Goal: Task Accomplishment & Management: Manage account settings

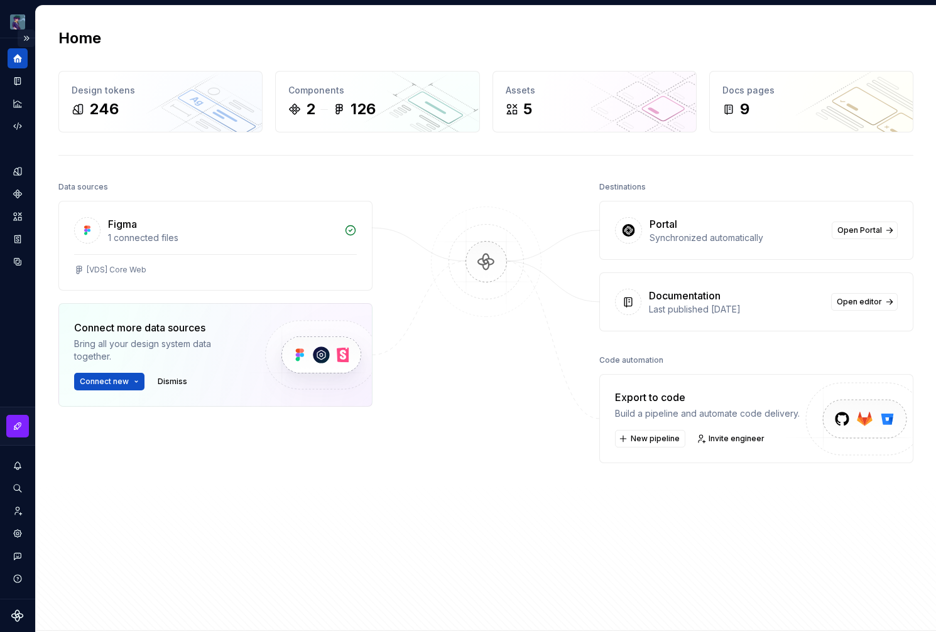
click at [26, 38] on button "Expand sidebar" at bounding box center [27, 39] width 18 height 18
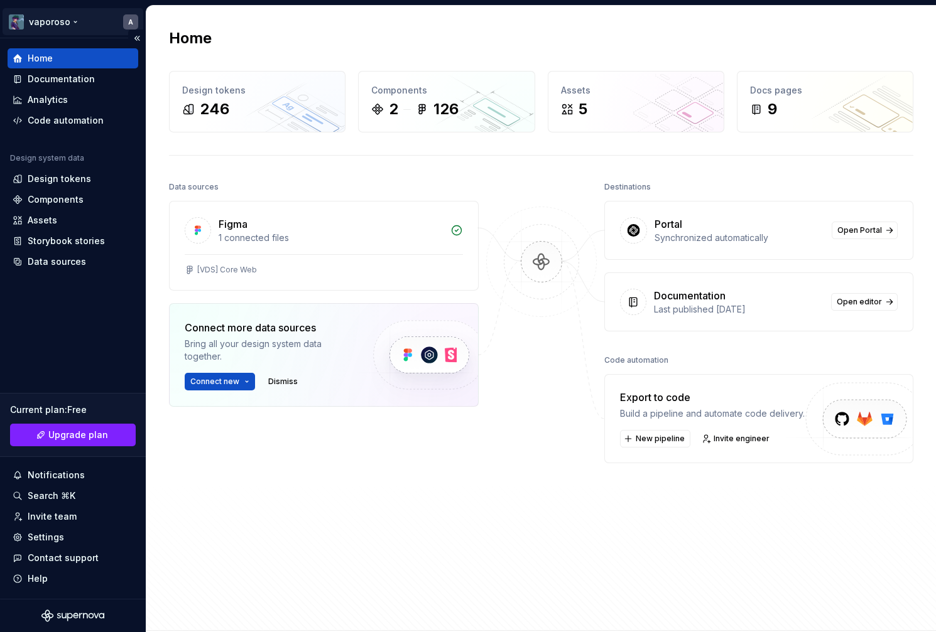
click at [80, 19] on html "vaporoso A Home Documentation Analytics Code automation Design system data Desi…" at bounding box center [468, 316] width 936 height 632
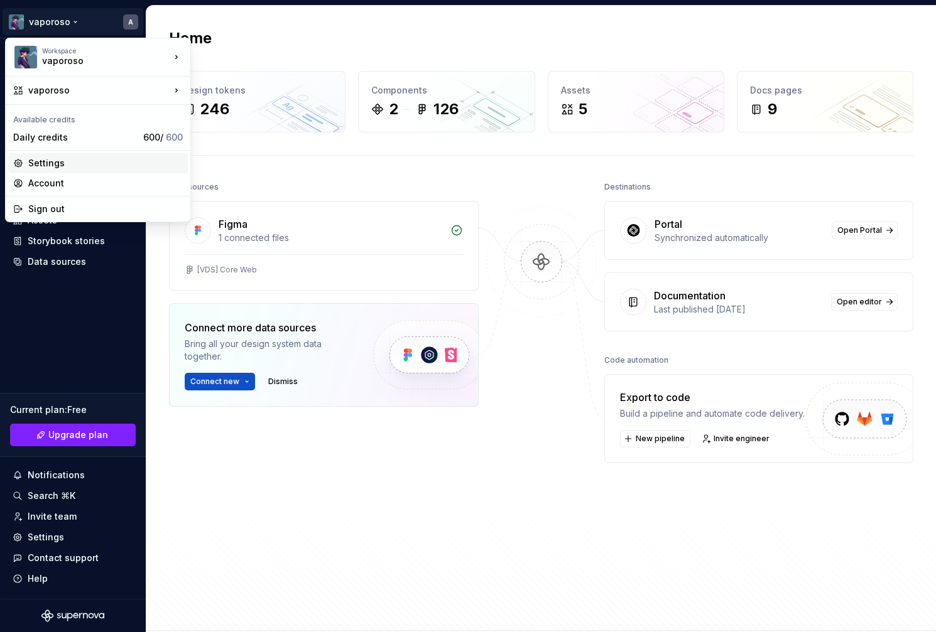
click at [68, 167] on div "Settings" at bounding box center [105, 163] width 155 height 13
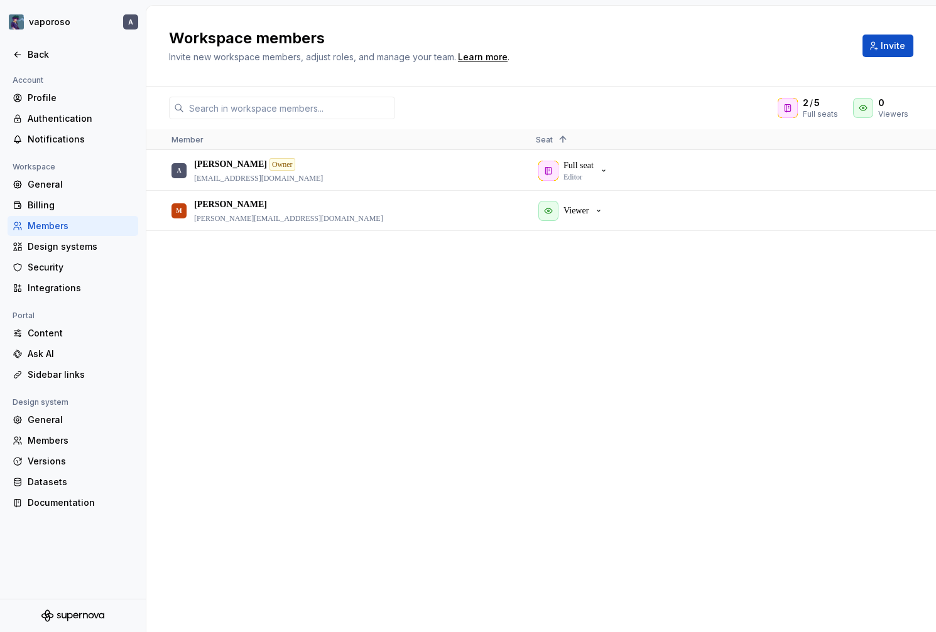
click at [392, 275] on div "A Alessandro Owner politi.alex+supernova@gmail.com Full seat Editor M Marta mar…" at bounding box center [540, 391] width 789 height 481
click at [97, 255] on div "Design systems" at bounding box center [73, 247] width 131 height 20
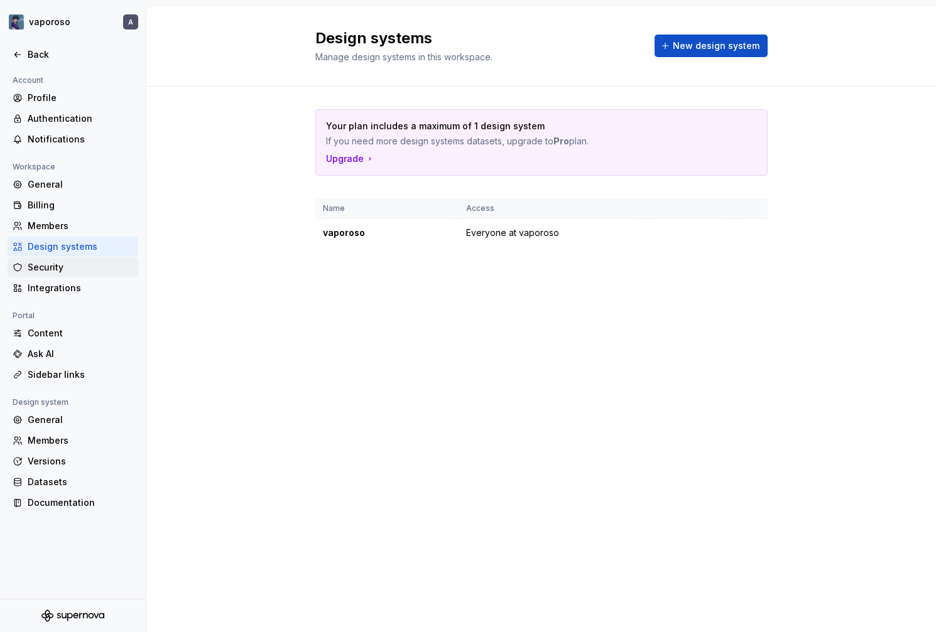
click at [57, 268] on div "Security" at bounding box center [81, 267] width 106 height 13
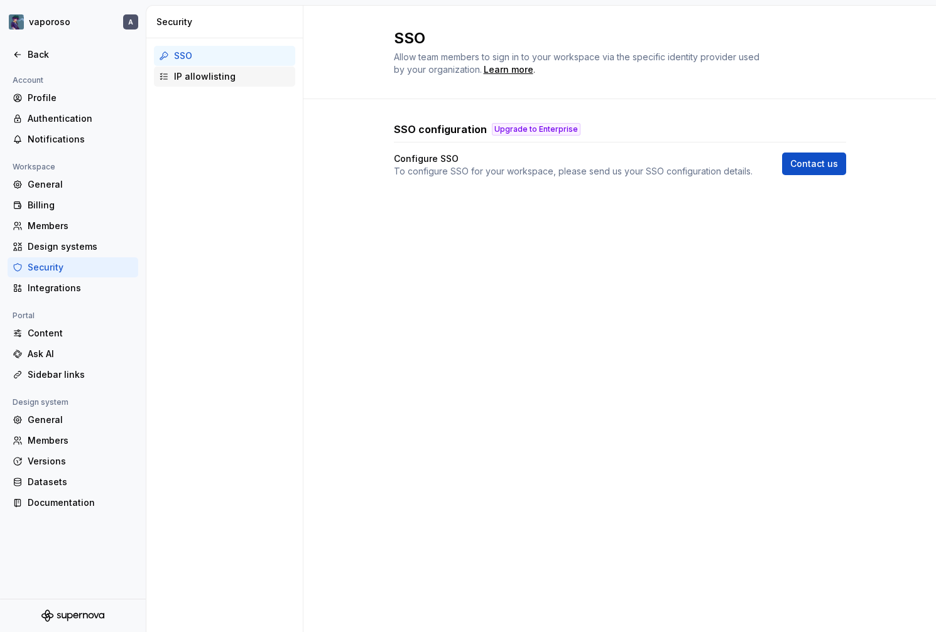
click at [213, 84] on div "IP allowlisting" at bounding box center [224, 77] width 141 height 20
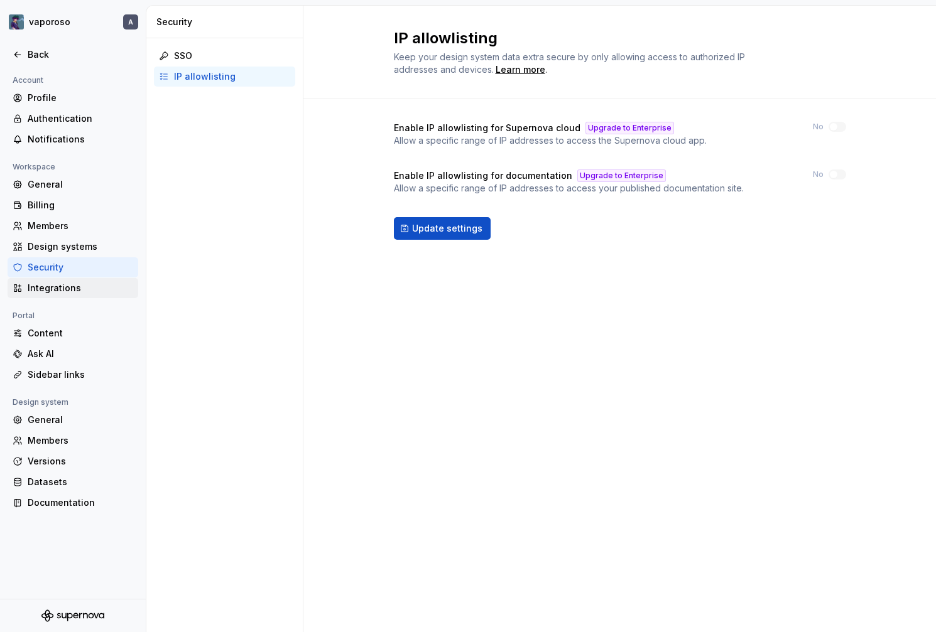
click at [59, 291] on div "Integrations" at bounding box center [81, 288] width 106 height 13
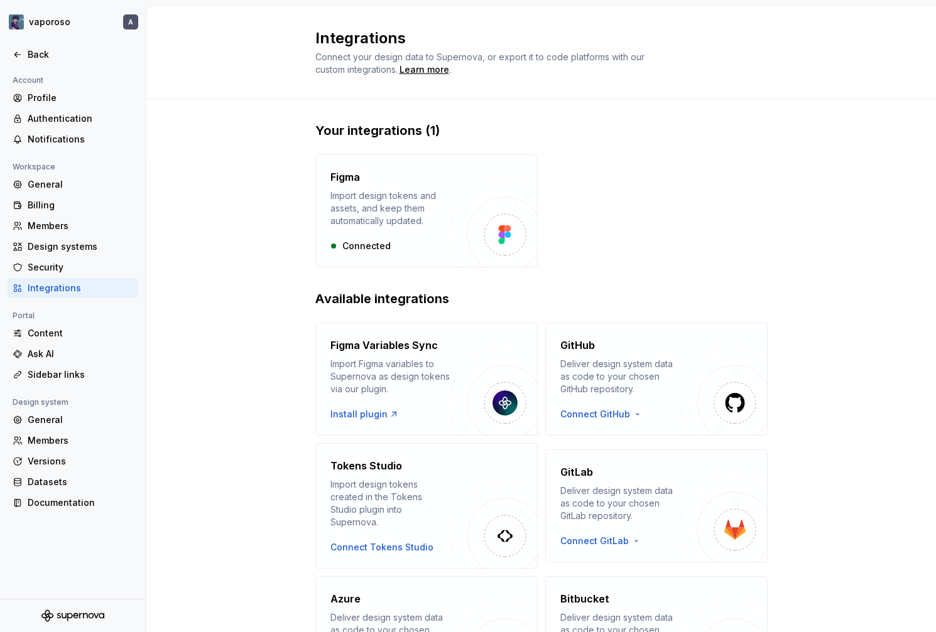
click at [265, 215] on div "Your integrations (1) Figma Import design tokens and assets, and keep them auto…" at bounding box center [540, 418] width 789 height 638
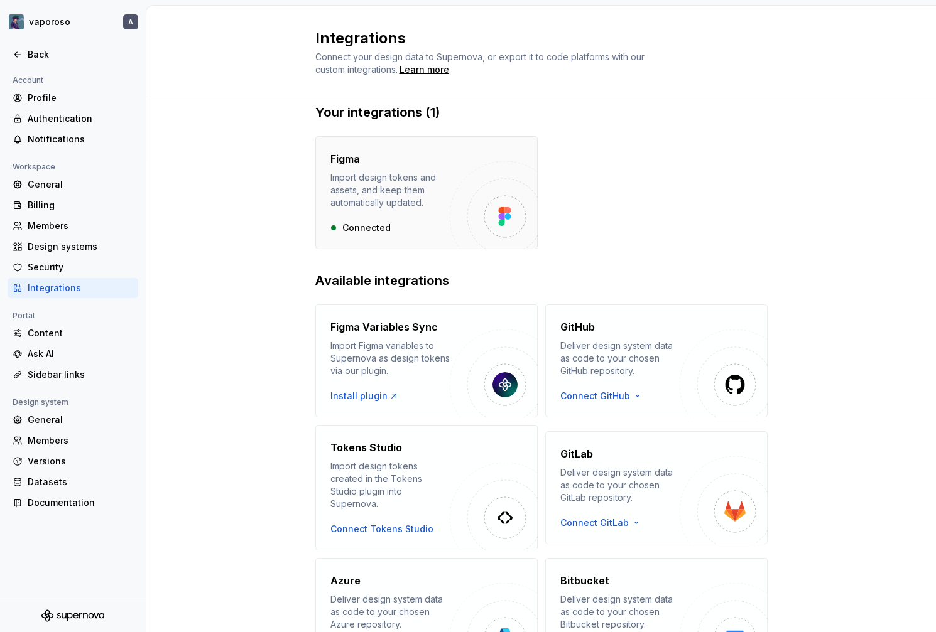
click at [364, 170] on div "Figma Import design tokens and assets, and keep them automatically updated." at bounding box center [389, 180] width 119 height 58
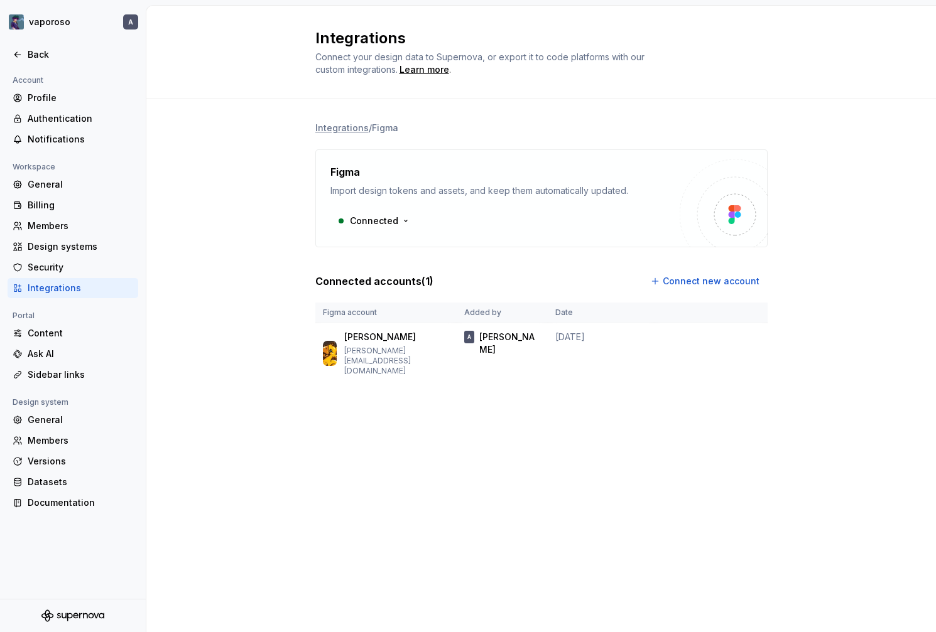
click at [257, 303] on div "Integrations / Figma Figma Import design tokens and assets, and keep them autom…" at bounding box center [540, 265] width 789 height 332
click at [350, 131] on li "Integrations" at bounding box center [341, 128] width 53 height 13
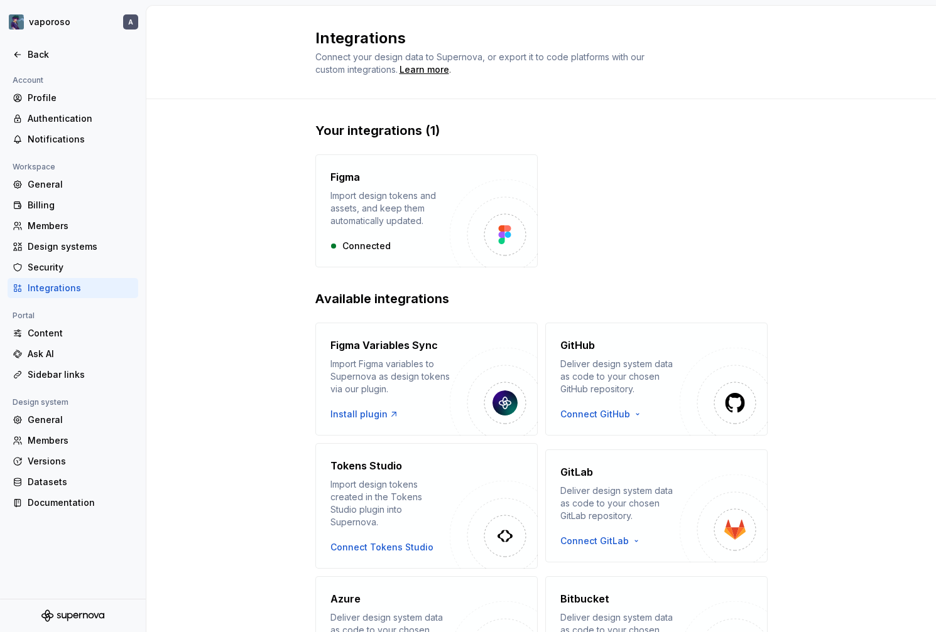
click at [298, 214] on div "Your integrations (1) Figma Import design tokens and assets, and keep them auto…" at bounding box center [540, 418] width 789 height 638
click at [99, 327] on div "Content" at bounding box center [81, 333] width 106 height 13
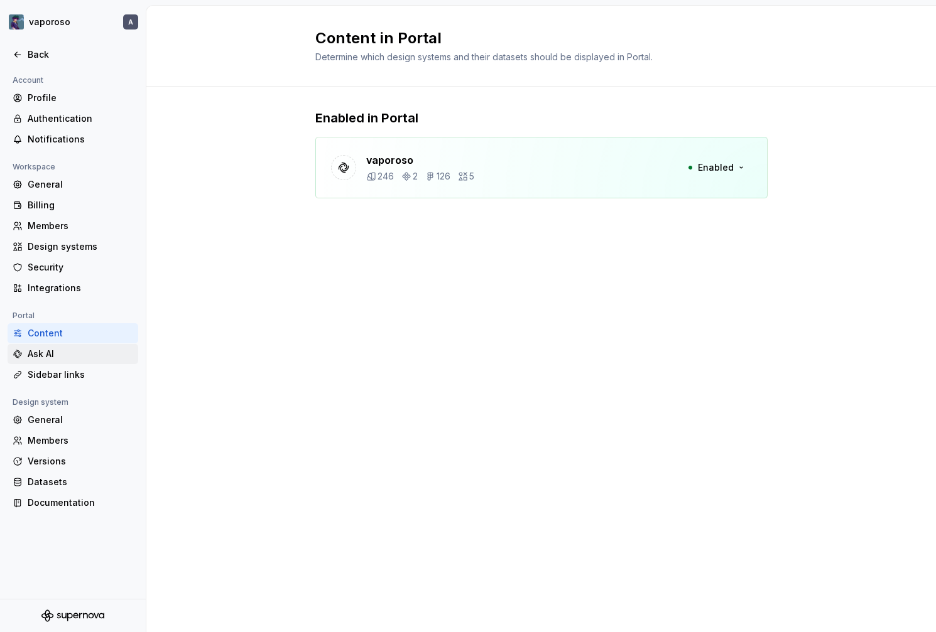
click at [67, 364] on div "Ask AI" at bounding box center [73, 354] width 131 height 20
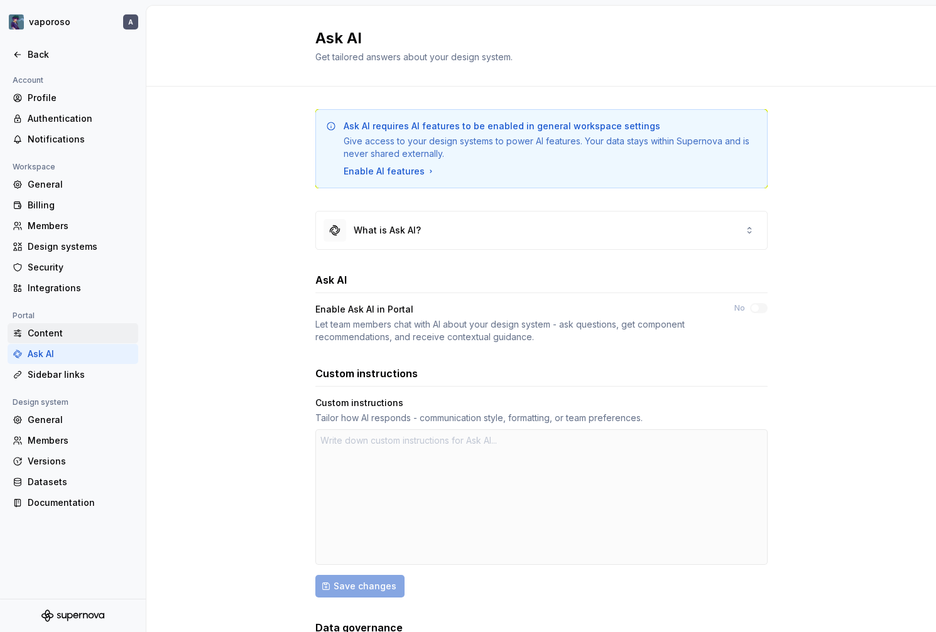
click at [77, 336] on div "Content" at bounding box center [81, 333] width 106 height 13
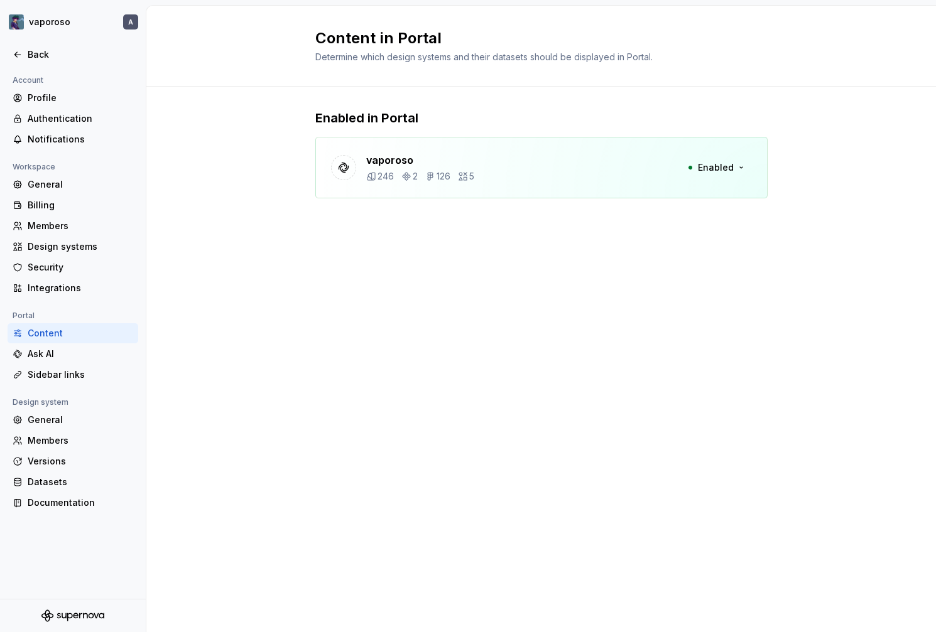
click at [467, 205] on div "Enabled in Portal vaporoso 246 2 126 5 Enabled" at bounding box center [541, 167] width 452 height 160
click at [471, 175] on p "5" at bounding box center [471, 176] width 5 height 13
click at [719, 160] on button "Enabled" at bounding box center [716, 167] width 72 height 23
click at [713, 159] on button "Enabled" at bounding box center [716, 167] width 72 height 23
click at [59, 366] on div "Sidebar links" at bounding box center [73, 375] width 131 height 20
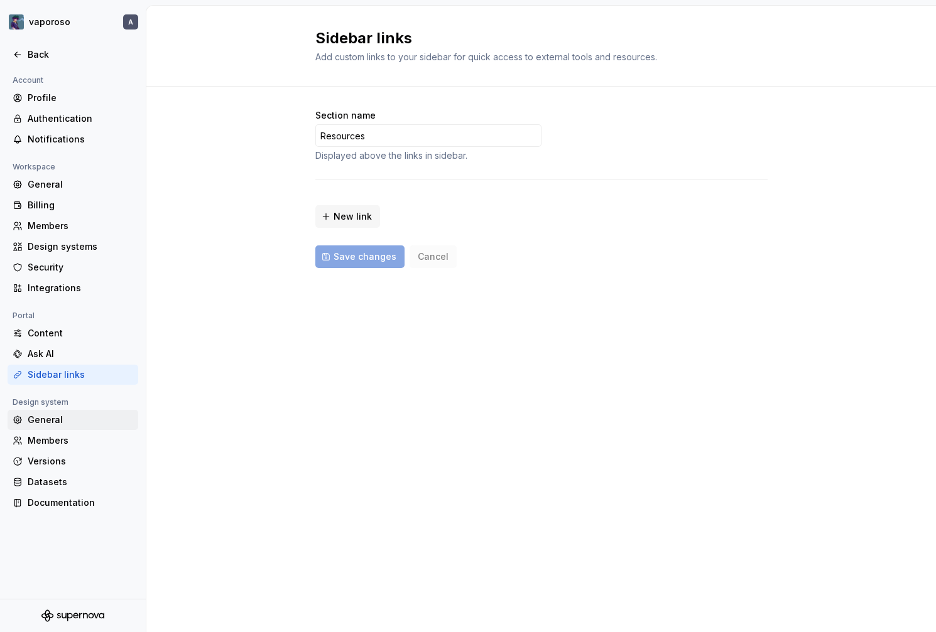
click at [52, 421] on div "General" at bounding box center [81, 420] width 106 height 13
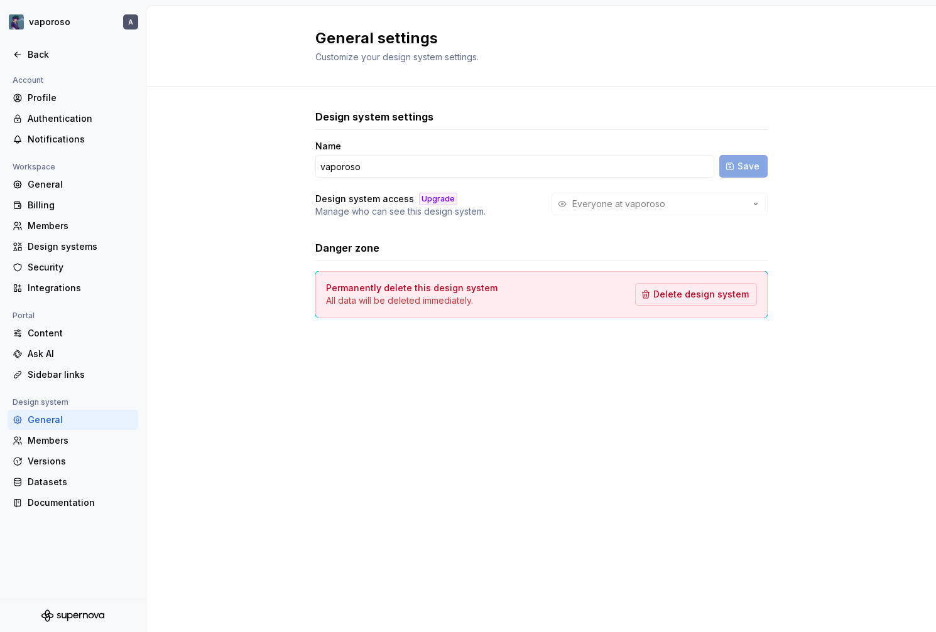
click at [213, 375] on div "General settings Customize your design system settings. Design system settings …" at bounding box center [540, 319] width 789 height 627
click at [367, 397] on div "General settings Customize your design system settings. Design system settings …" at bounding box center [540, 319] width 789 height 627
click at [26, 448] on div "Members" at bounding box center [73, 441] width 131 height 20
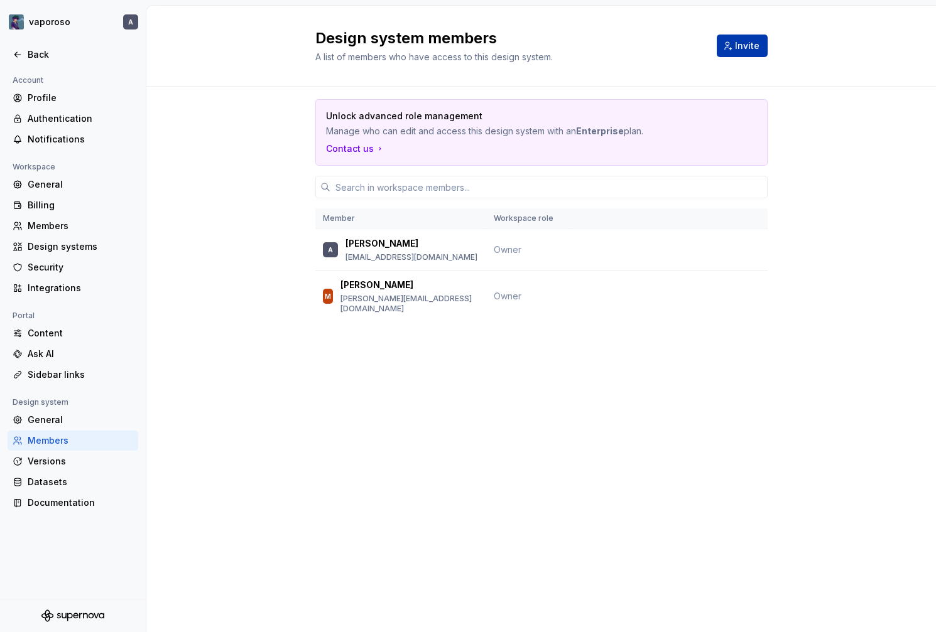
click at [748, 50] on span "Invite" at bounding box center [747, 46] width 24 height 13
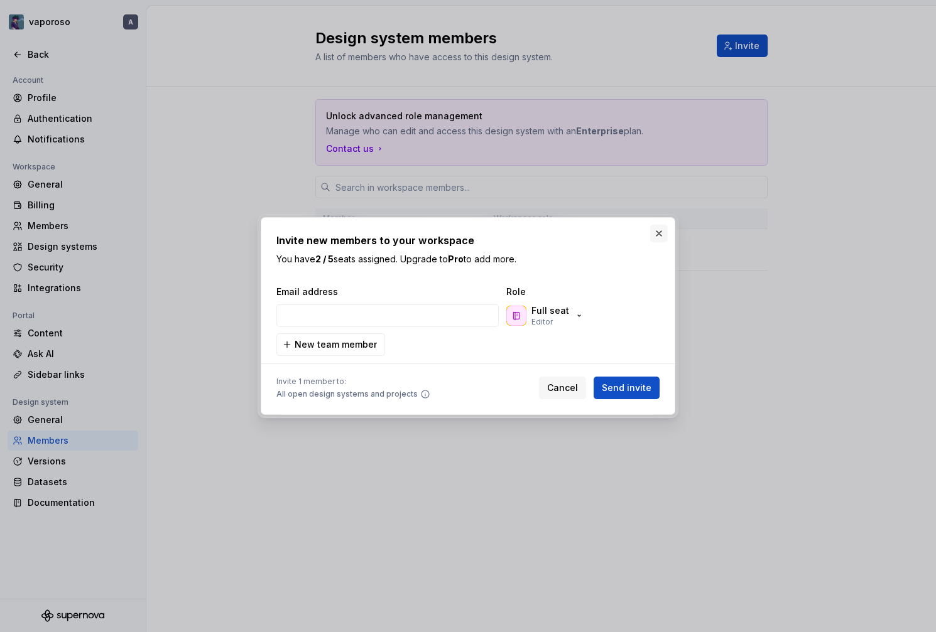
click at [658, 231] on button "button" at bounding box center [659, 234] width 18 height 18
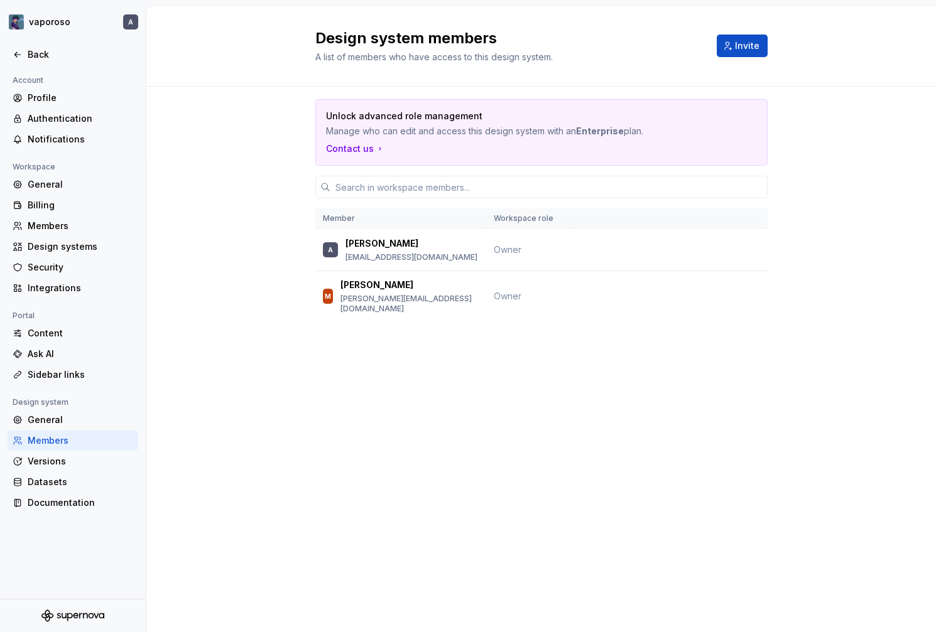
click at [400, 372] on div "Design system members A list of members who have access to this design system. …" at bounding box center [540, 319] width 789 height 627
click at [730, 39] on button "Invite" at bounding box center [742, 46] width 51 height 23
click at [36, 98] on div "Profile" at bounding box center [81, 98] width 106 height 13
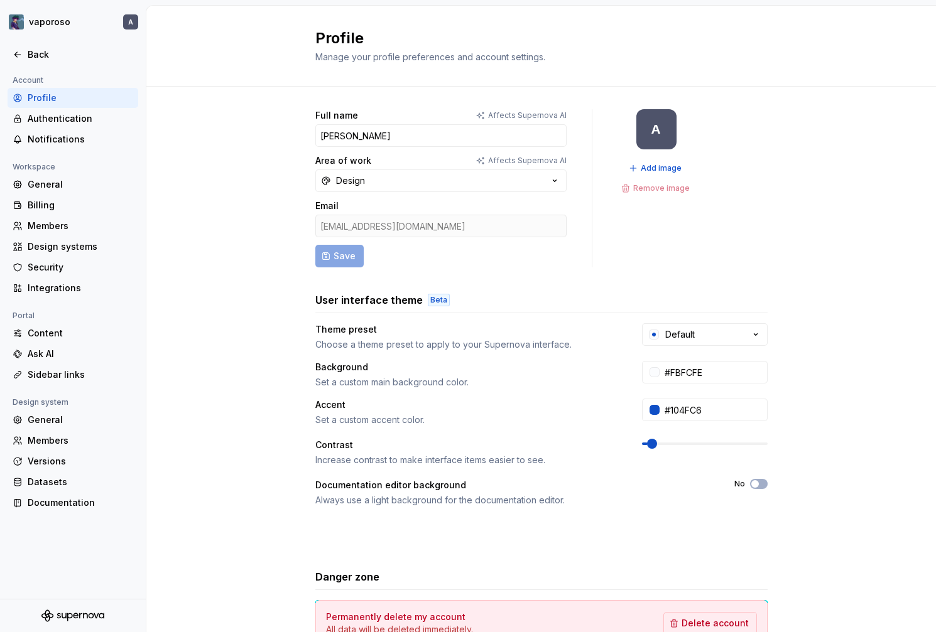
click at [218, 178] on div "Full name Affects Supernova AI Alessandro Area of work Affects Supernova AI Des…" at bounding box center [540, 403] width 789 height 633
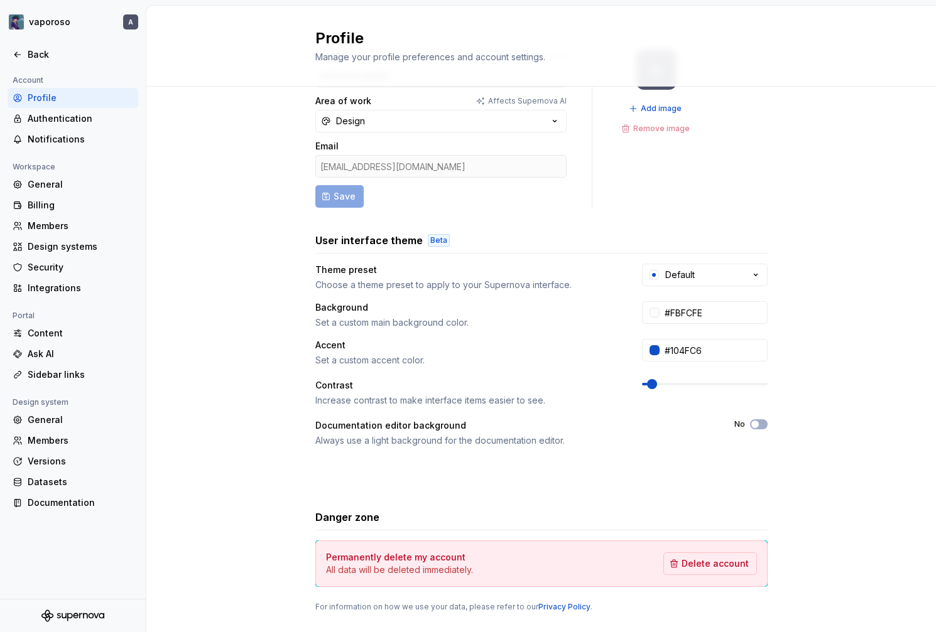
scroll to position [87, 0]
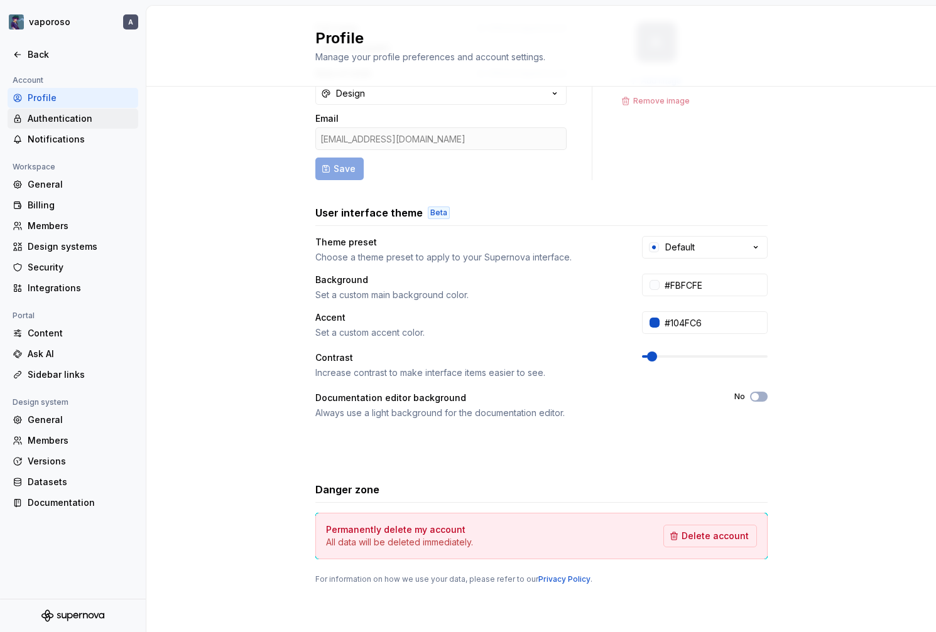
click at [67, 124] on div "Authentication" at bounding box center [81, 118] width 106 height 13
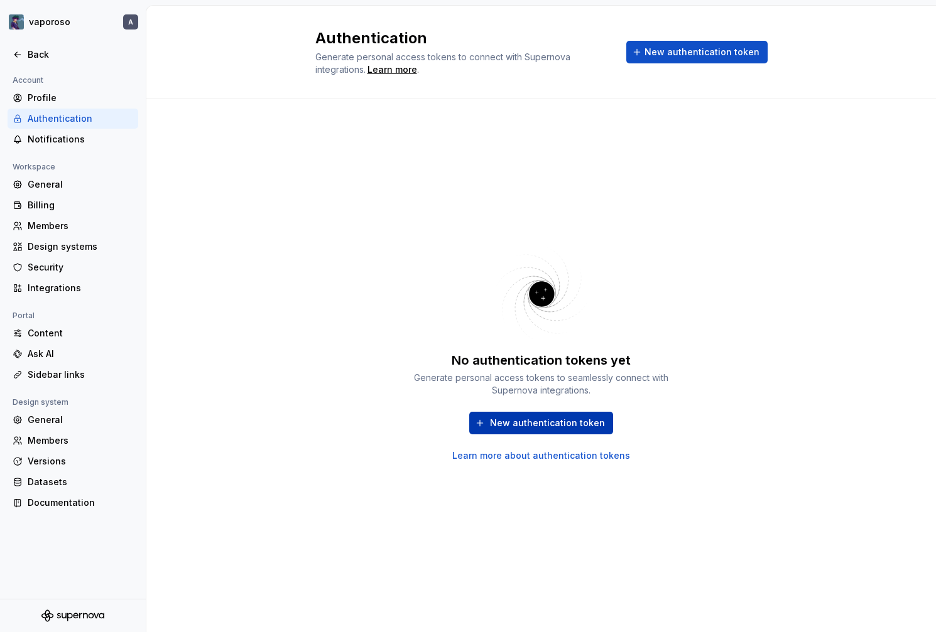
click at [502, 428] on span "New authentication token" at bounding box center [547, 423] width 115 height 13
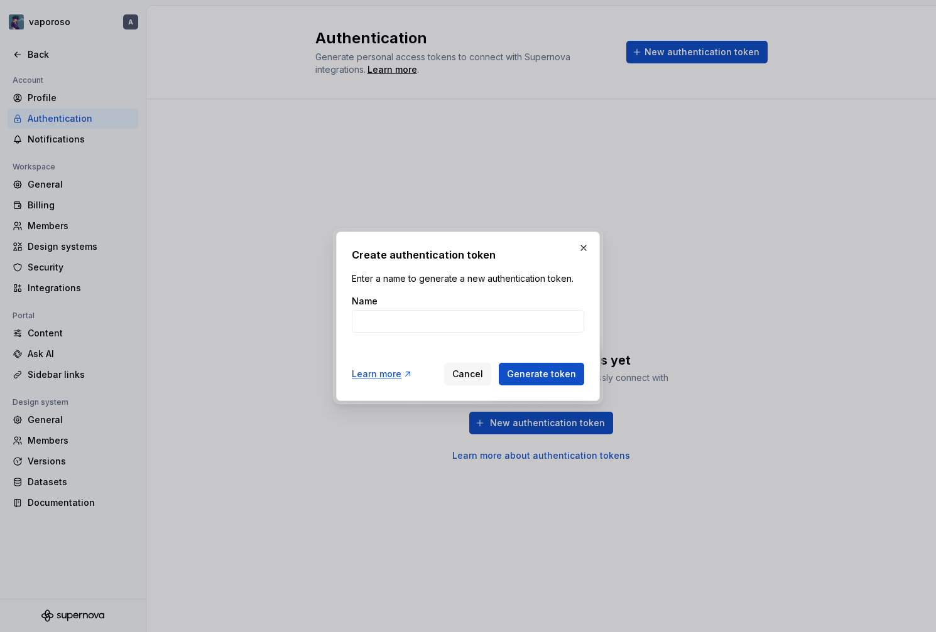
click at [572, 257] on h2 "Create authentication token" at bounding box center [468, 254] width 232 height 15
click at [582, 249] on button "button" at bounding box center [584, 248] width 18 height 18
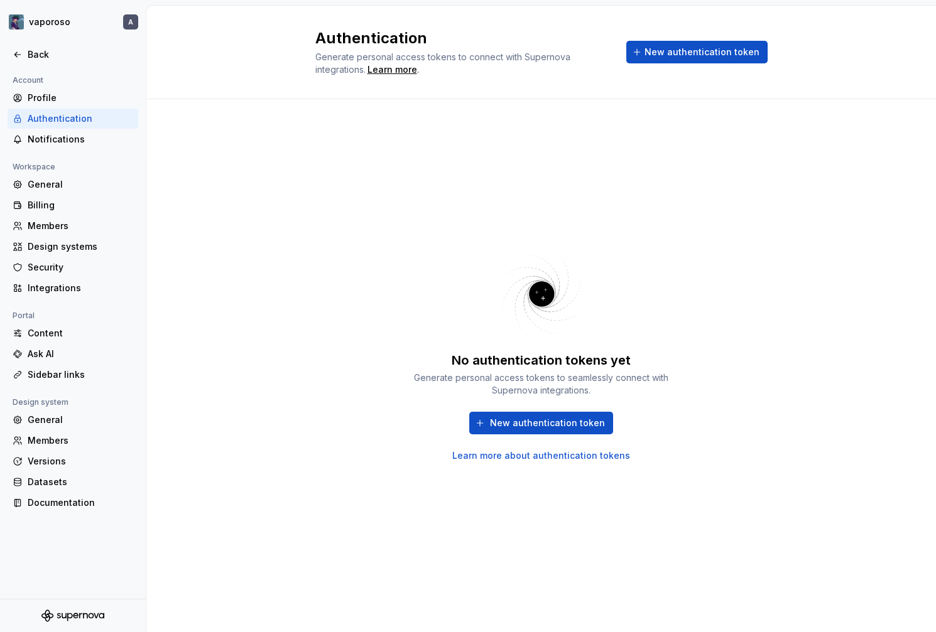
click at [527, 455] on link "Learn more about authentication tokens" at bounding box center [541, 456] width 178 height 13
click at [58, 506] on div "Documentation" at bounding box center [81, 503] width 106 height 13
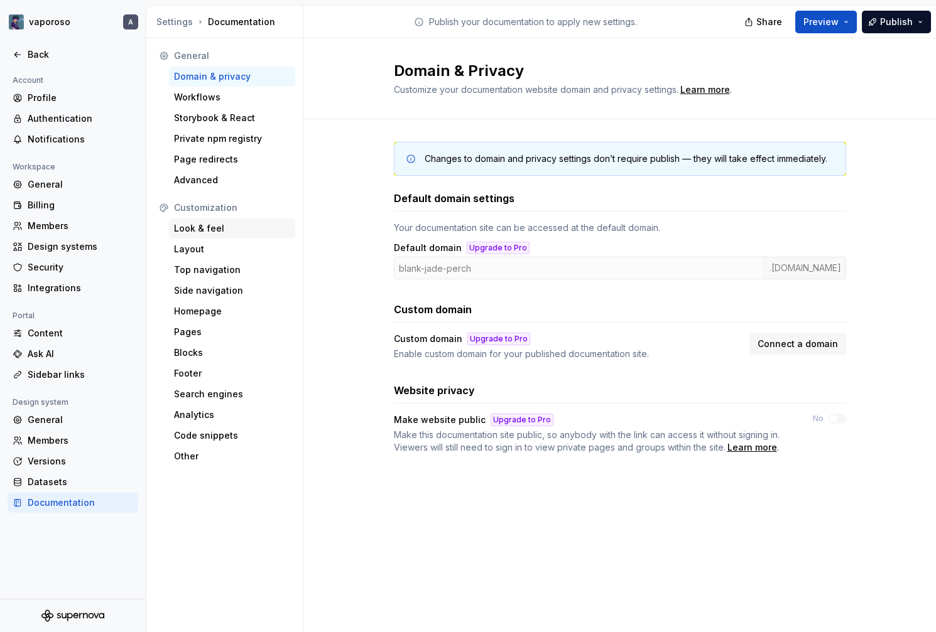
click at [249, 221] on div "Look & feel" at bounding box center [232, 229] width 126 height 20
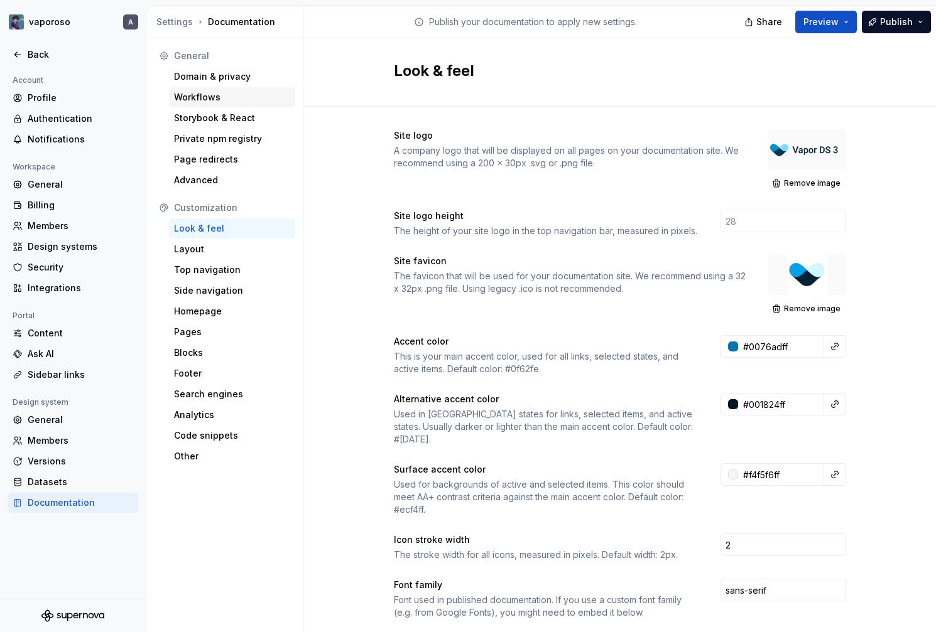
click at [248, 106] on div "Workflows" at bounding box center [232, 97] width 126 height 20
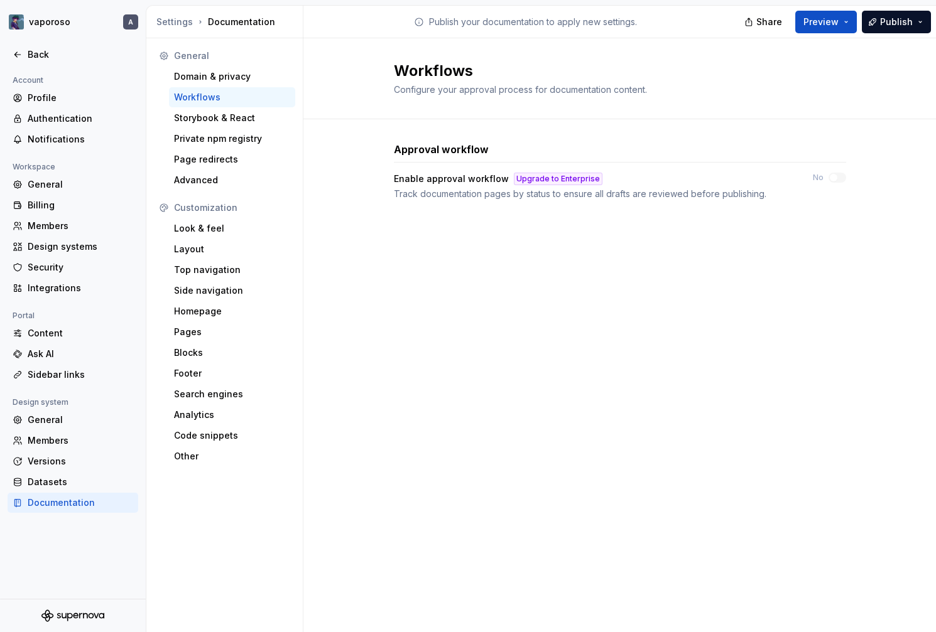
click at [246, 105] on div "Workflows" at bounding box center [232, 97] width 126 height 20
click at [242, 122] on div "Storybook & React" at bounding box center [232, 118] width 116 height 13
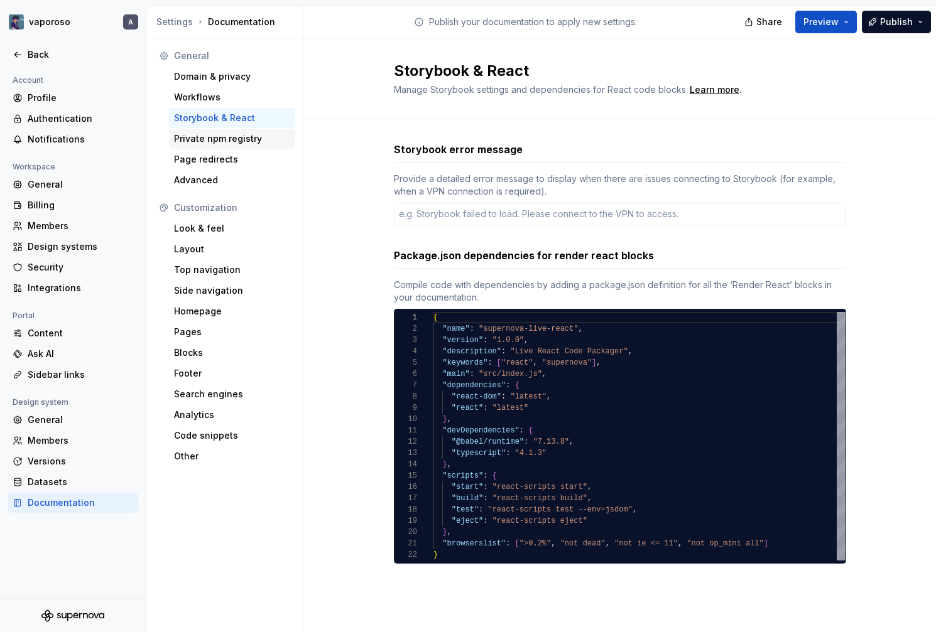
click at [233, 143] on div "Private npm registry" at bounding box center [232, 139] width 116 height 13
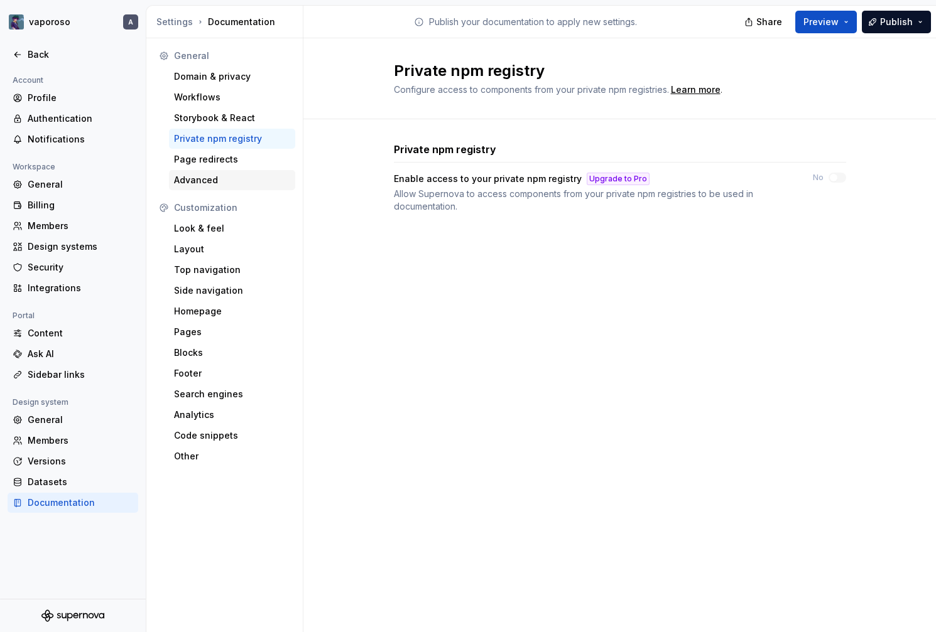
click at [232, 170] on div "Advanced" at bounding box center [232, 180] width 126 height 20
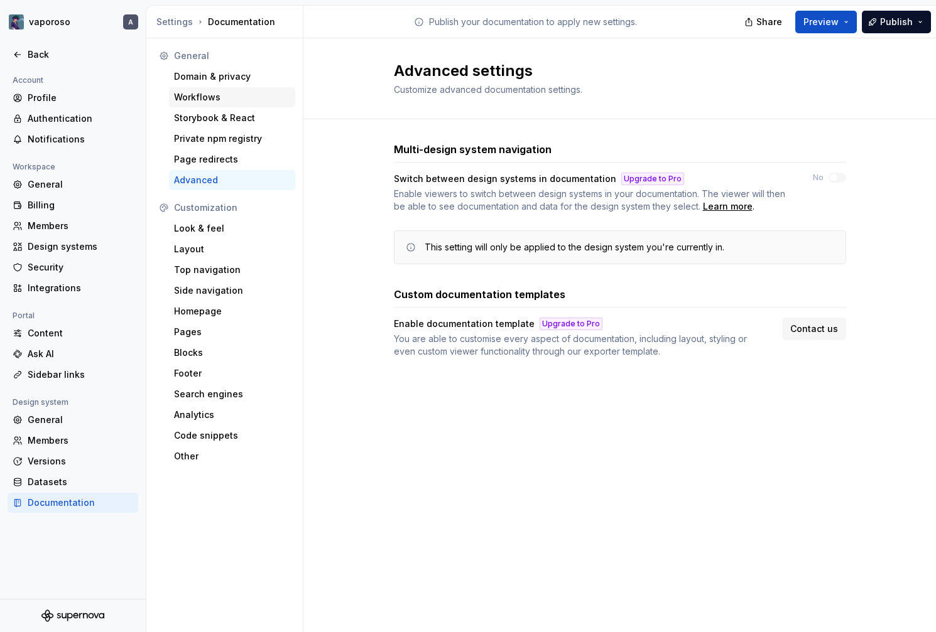
click at [208, 100] on div "Workflows" at bounding box center [232, 97] width 116 height 13
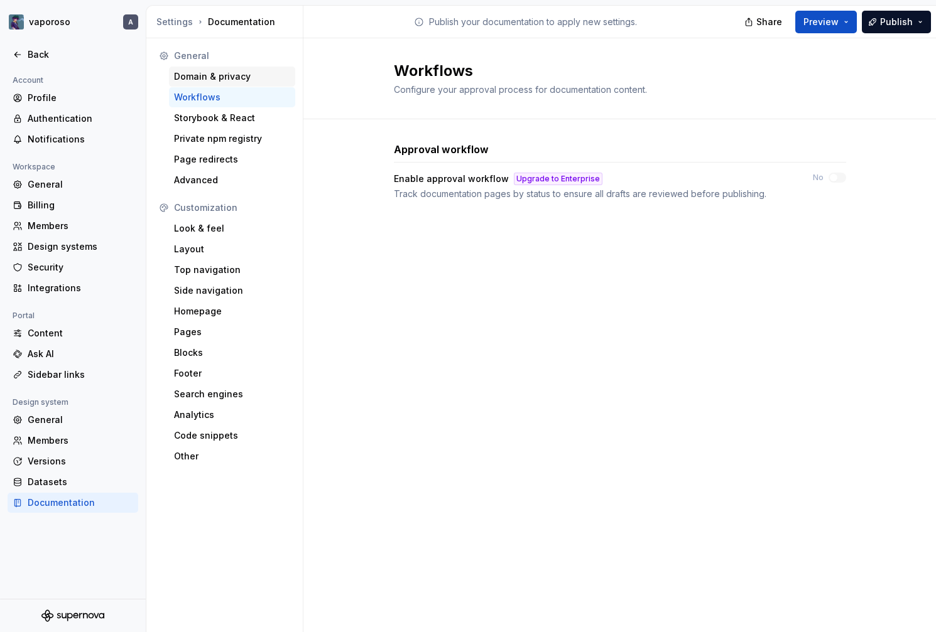
click at [216, 71] on div "Domain & privacy" at bounding box center [232, 76] width 116 height 13
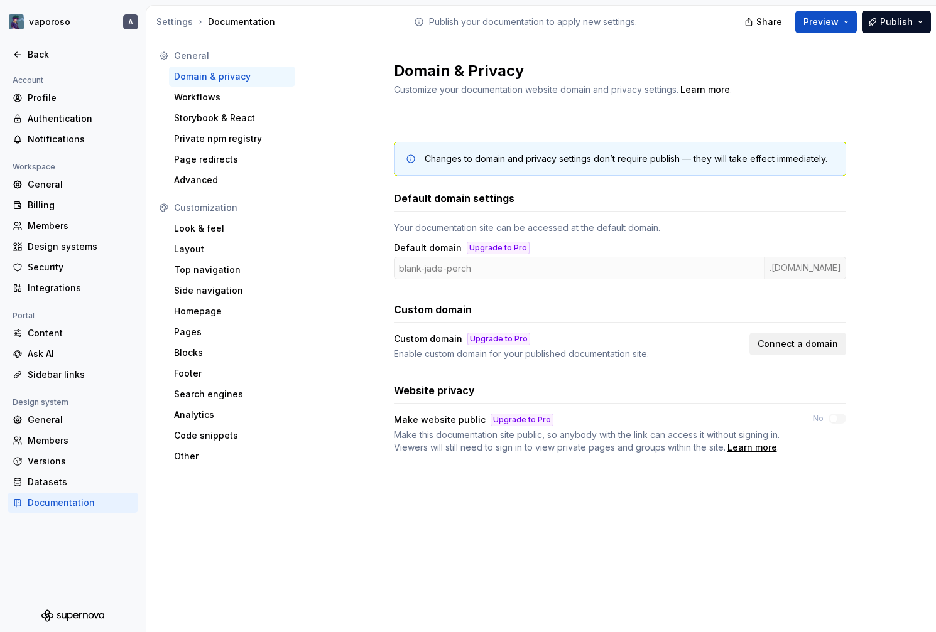
click at [776, 341] on span "Connect a domain" at bounding box center [797, 344] width 80 height 13
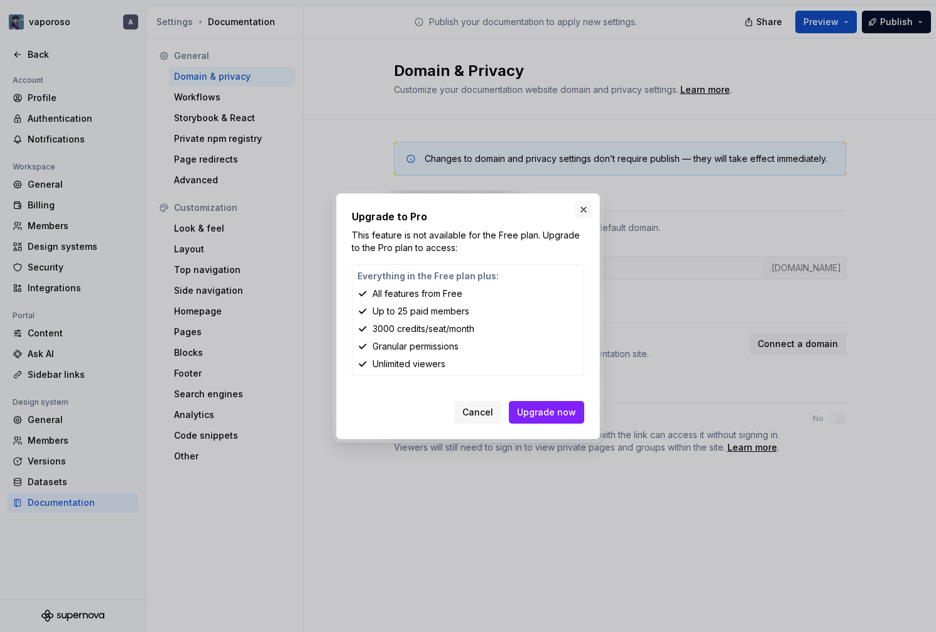
click at [581, 207] on button "button" at bounding box center [584, 210] width 18 height 18
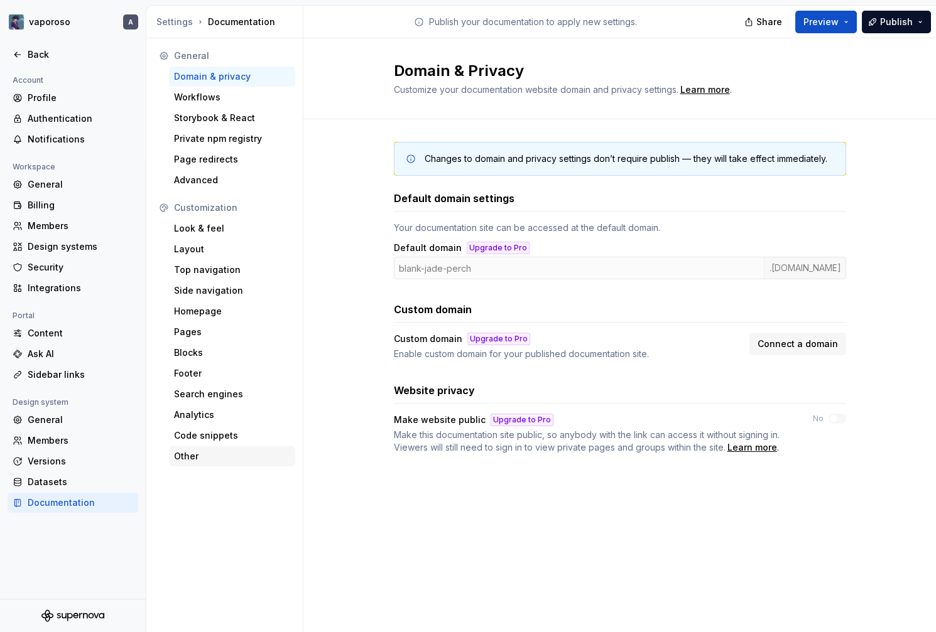
click at [218, 447] on div "Other" at bounding box center [232, 457] width 126 height 20
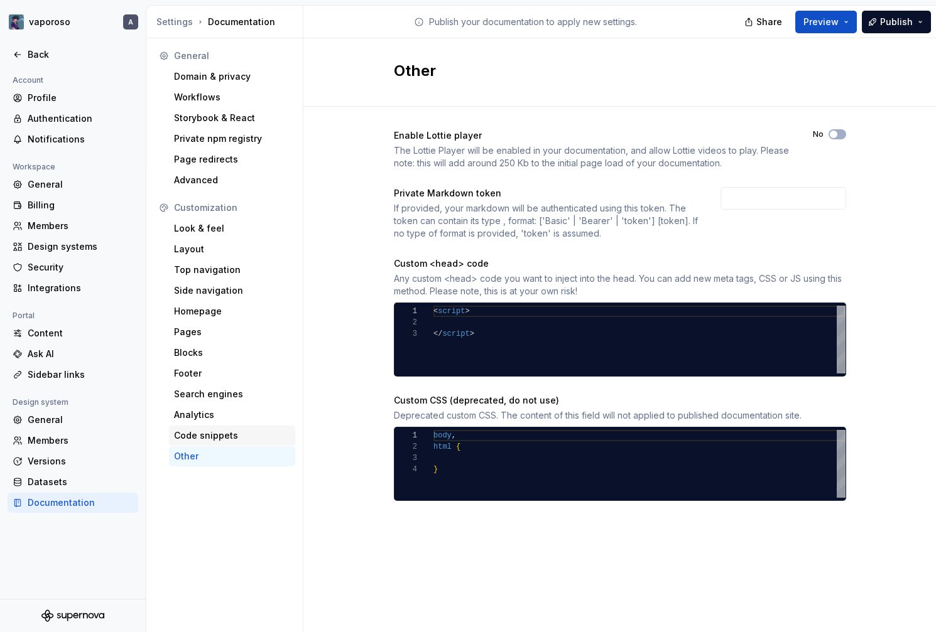
click at [220, 435] on div "Code snippets" at bounding box center [232, 436] width 116 height 13
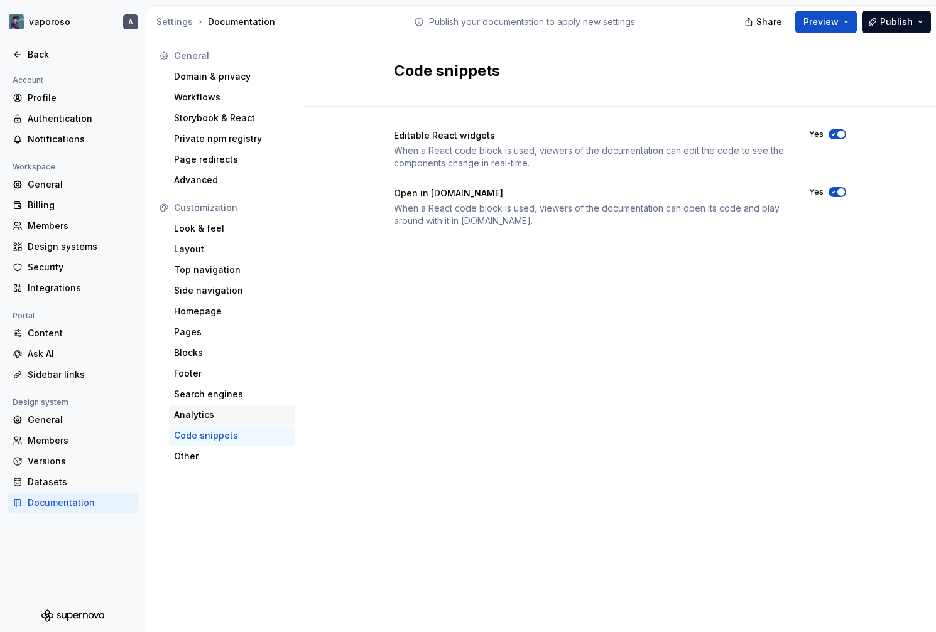
click at [225, 408] on div "Analytics" at bounding box center [232, 415] width 126 height 20
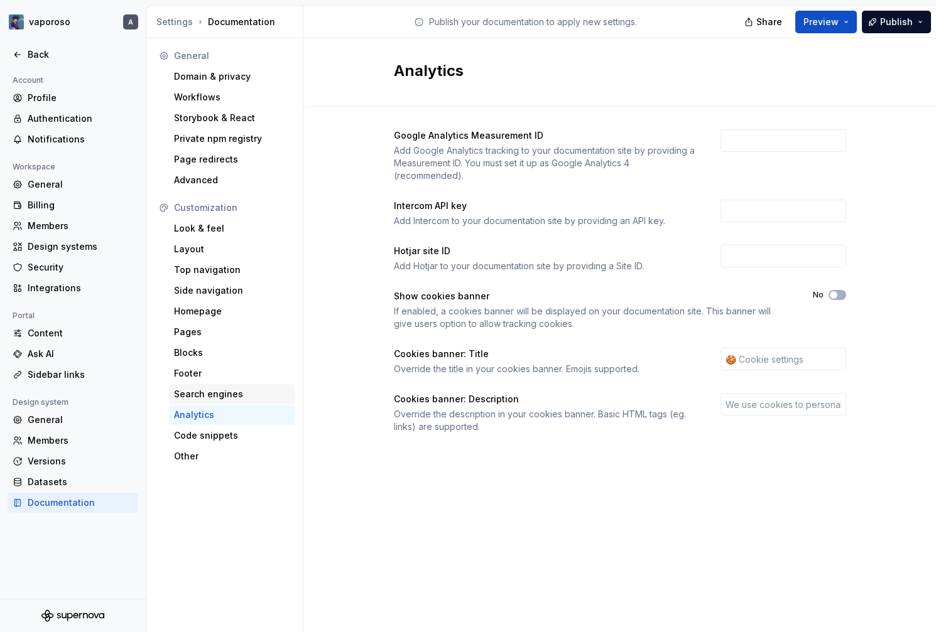
click at [227, 393] on div "Search engines" at bounding box center [232, 394] width 116 height 13
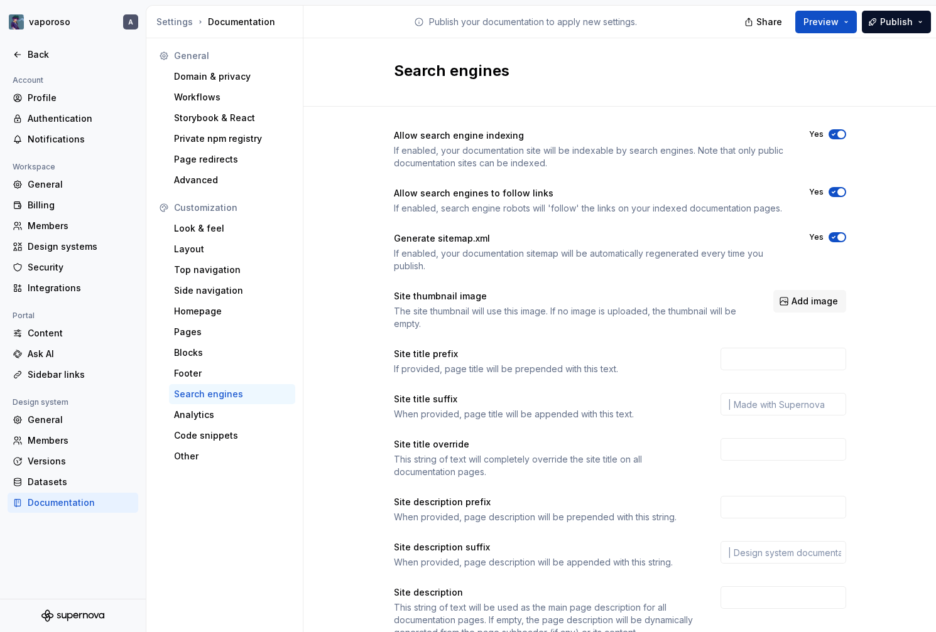
scroll to position [49, 0]
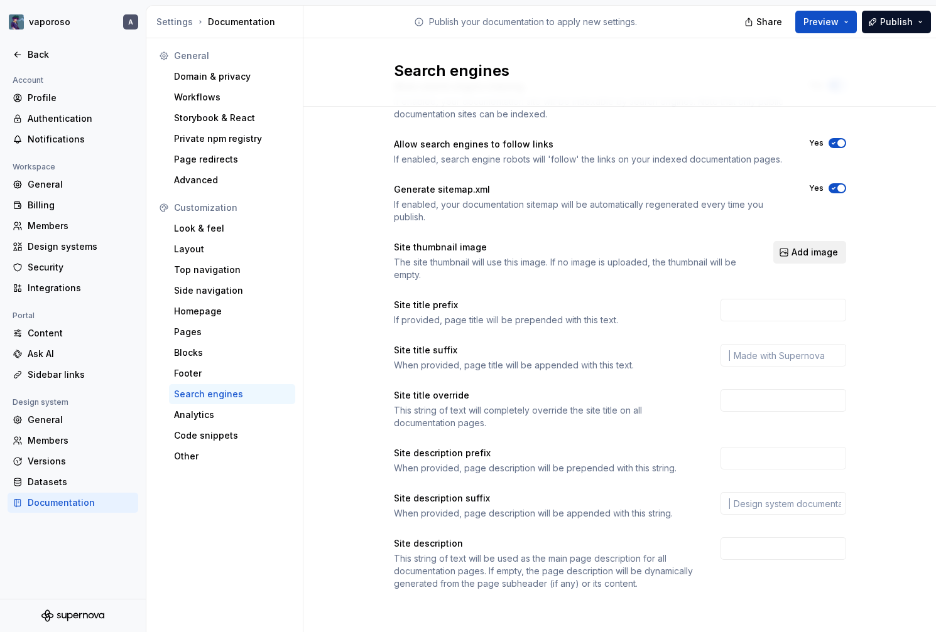
click at [825, 252] on span "Add image" at bounding box center [814, 252] width 46 height 13
click at [196, 374] on div "Footer" at bounding box center [232, 373] width 116 height 13
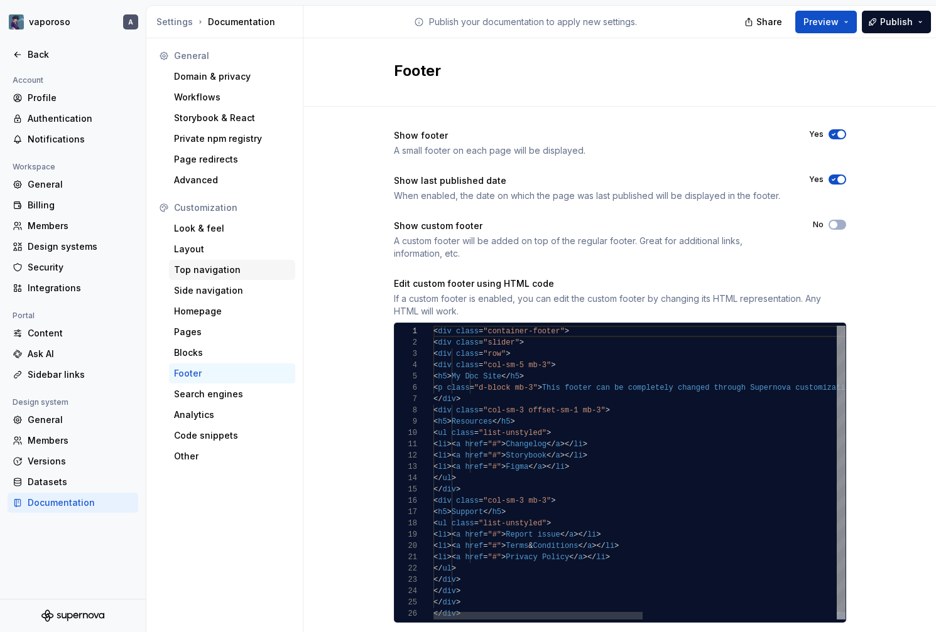
click at [199, 274] on div "Top navigation" at bounding box center [232, 270] width 116 height 13
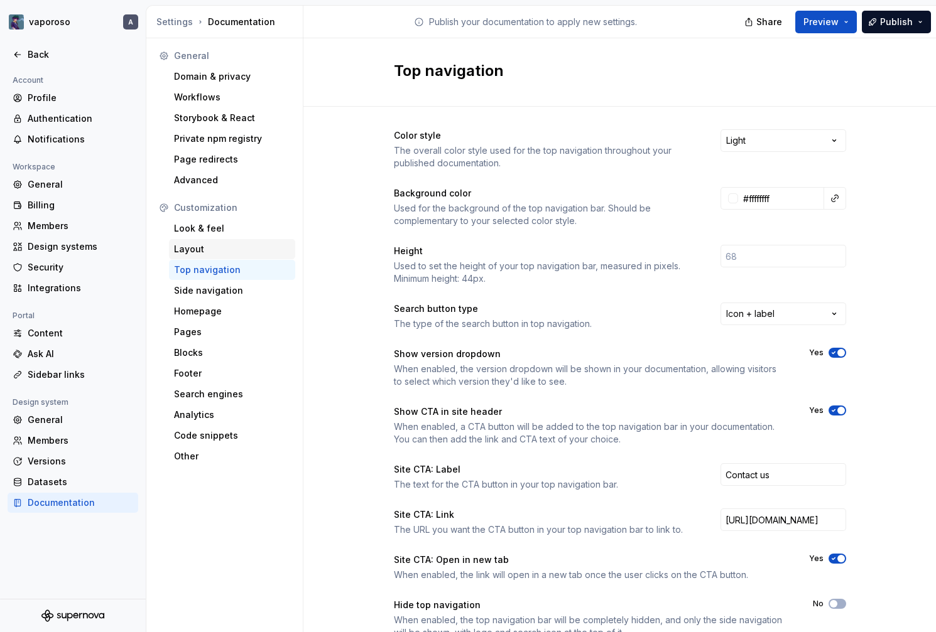
click at [202, 249] on div "Layout" at bounding box center [232, 249] width 116 height 13
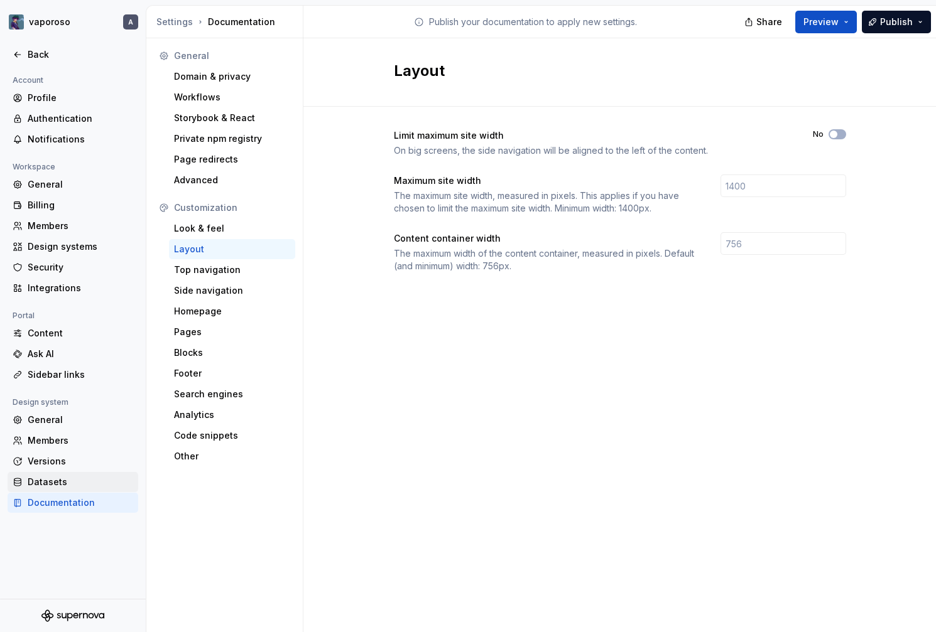
click at [41, 483] on div "Datasets" at bounding box center [81, 482] width 106 height 13
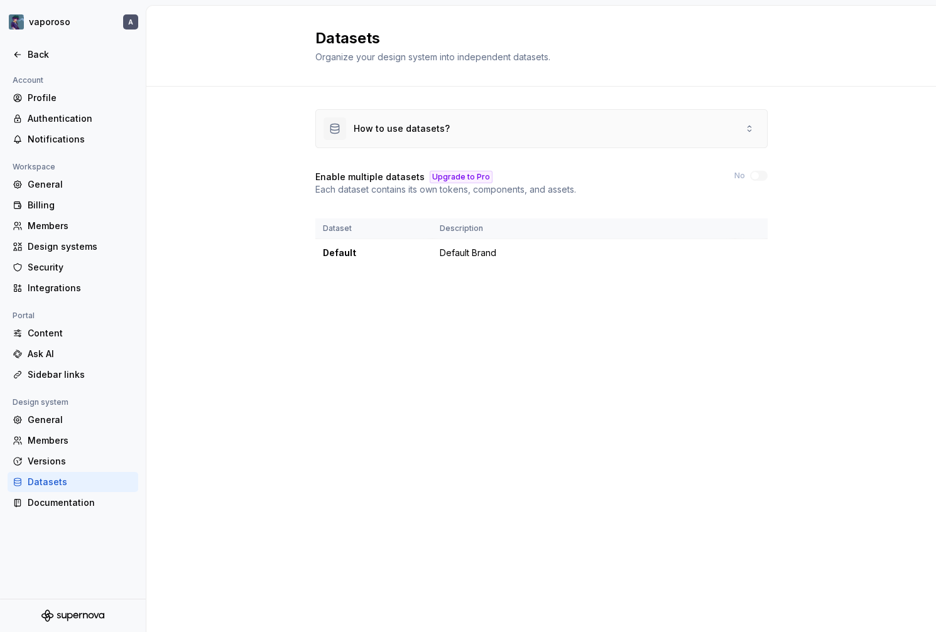
click at [404, 133] on div "How to use datasets?" at bounding box center [402, 128] width 96 height 13
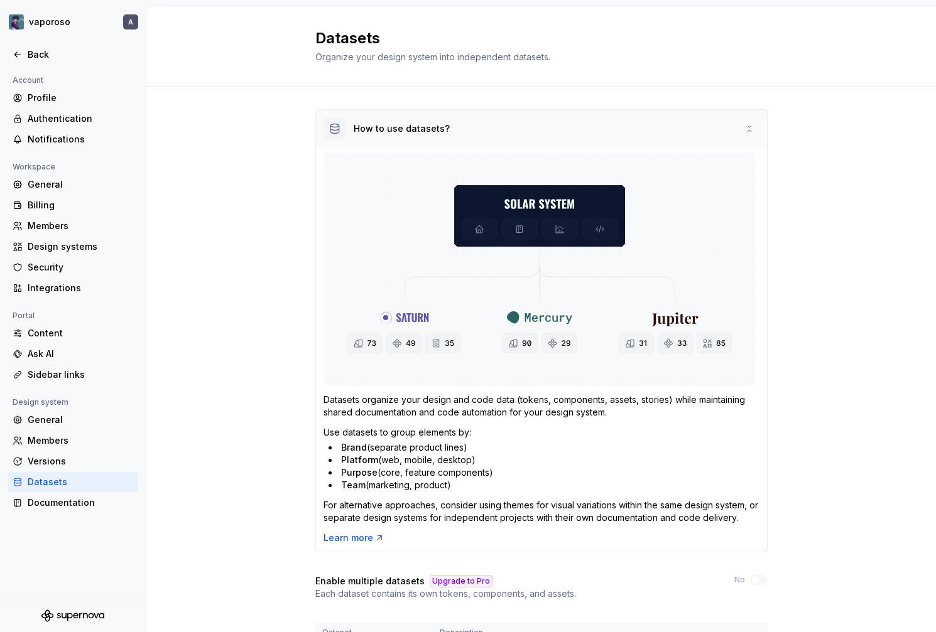
click at [404, 133] on div "How to use datasets?" at bounding box center [402, 128] width 96 height 13
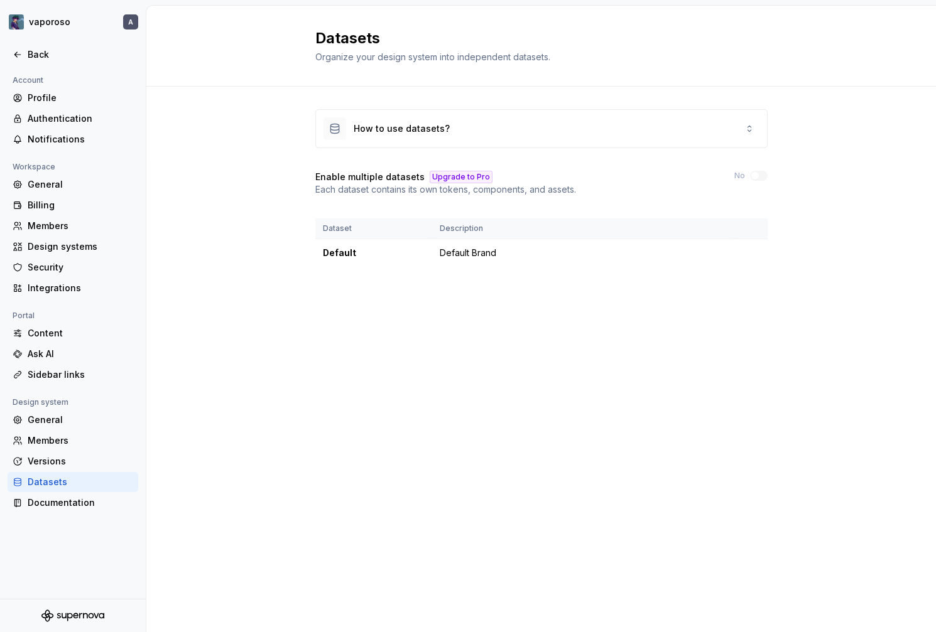
click at [459, 176] on div "Upgrade to Pro" at bounding box center [461, 177] width 63 height 13
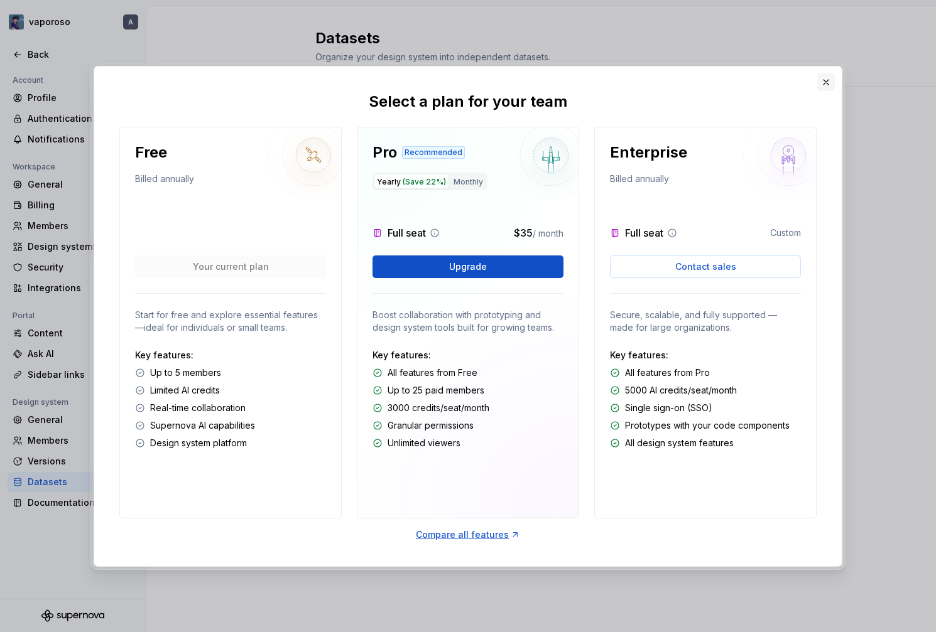
click at [827, 75] on button "button" at bounding box center [826, 82] width 18 height 18
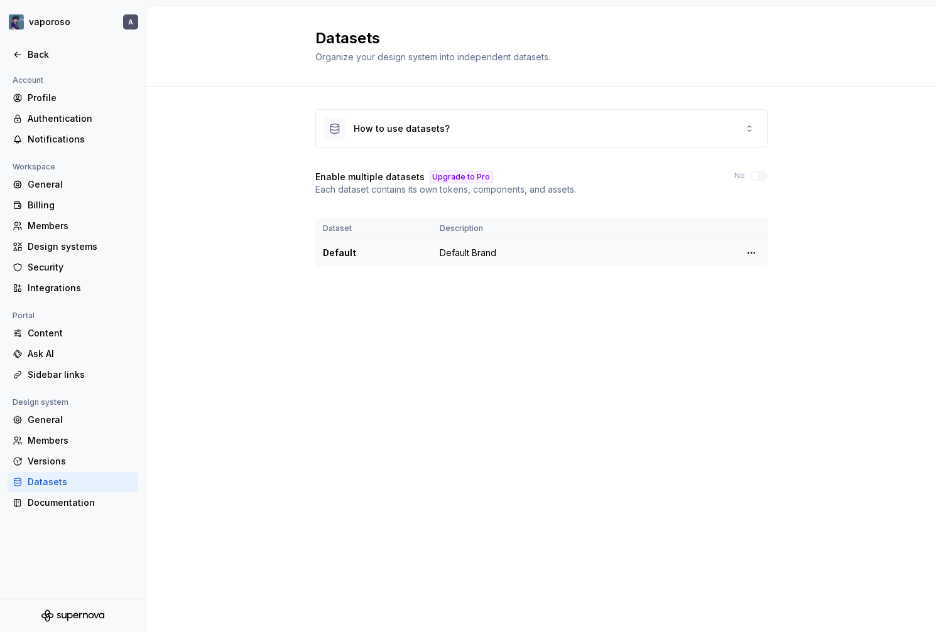
click at [440, 252] on td "Default Brand" at bounding box center [583, 253] width 303 height 28
click at [747, 249] on html "vaporoso A Back Account Profile Authentication Notifications Workspace General …" at bounding box center [468, 316] width 936 height 632
click at [747, 275] on div "Edit details" at bounding box center [799, 278] width 107 height 20
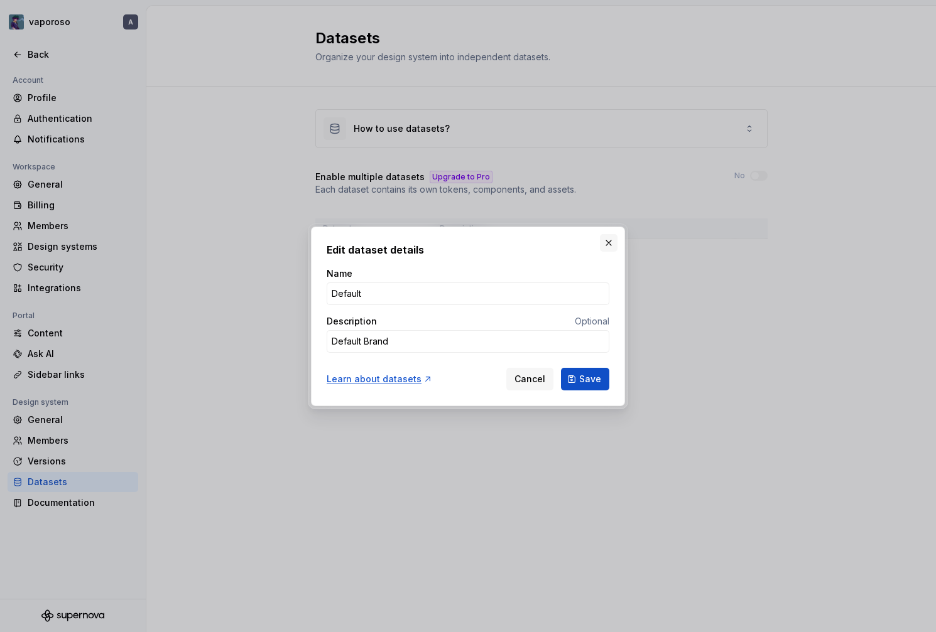
click at [609, 246] on button "button" at bounding box center [609, 243] width 18 height 18
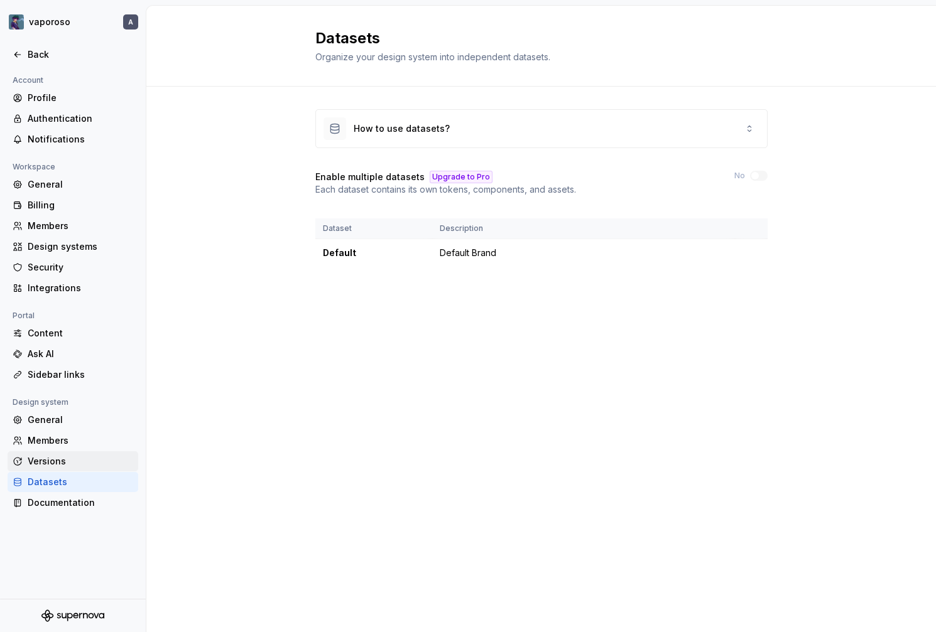
click at [31, 466] on div "Versions" at bounding box center [81, 461] width 106 height 13
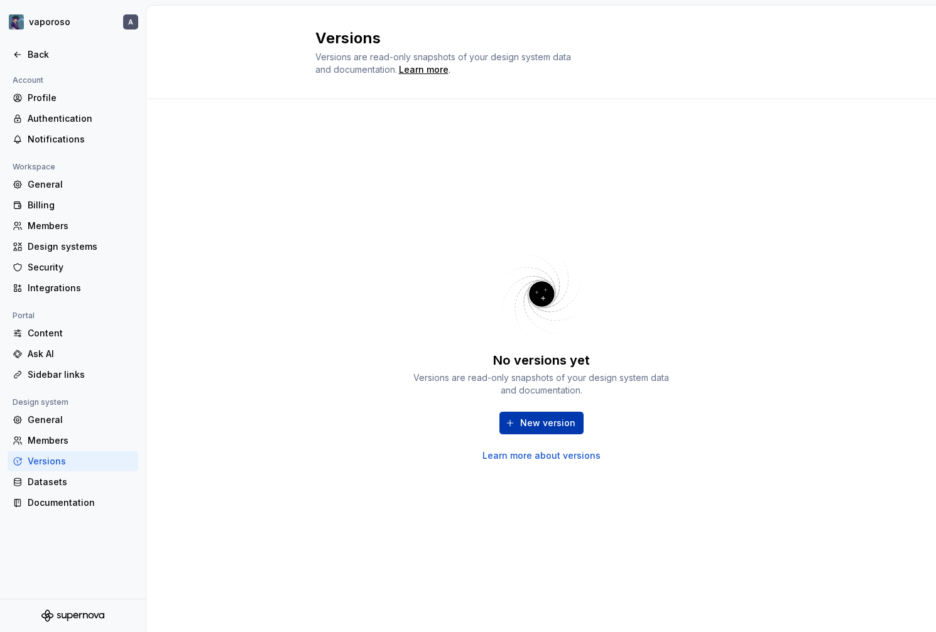
click at [544, 427] on span "New version" at bounding box center [547, 423] width 55 height 13
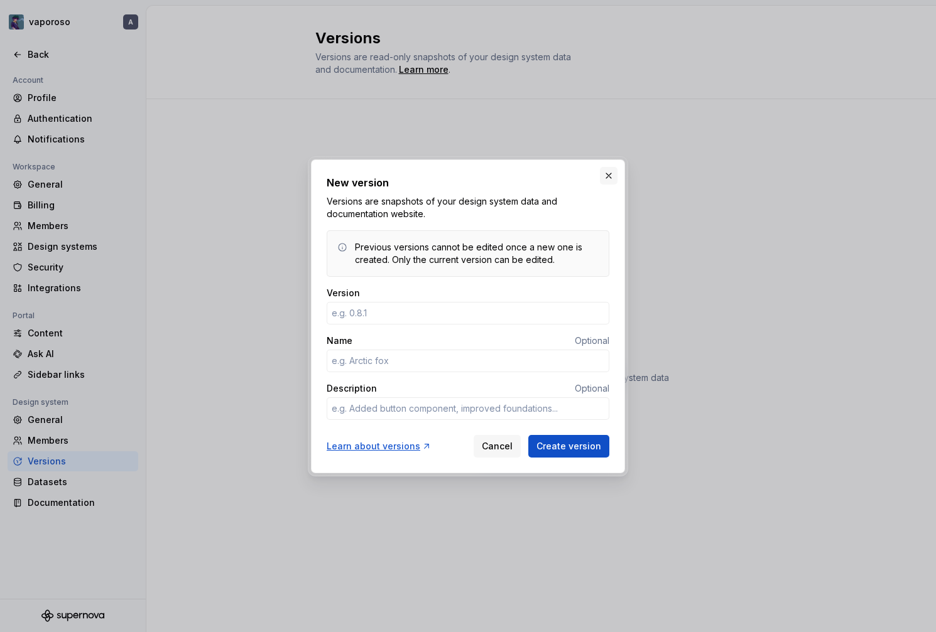
click at [605, 177] on button "button" at bounding box center [609, 176] width 18 height 18
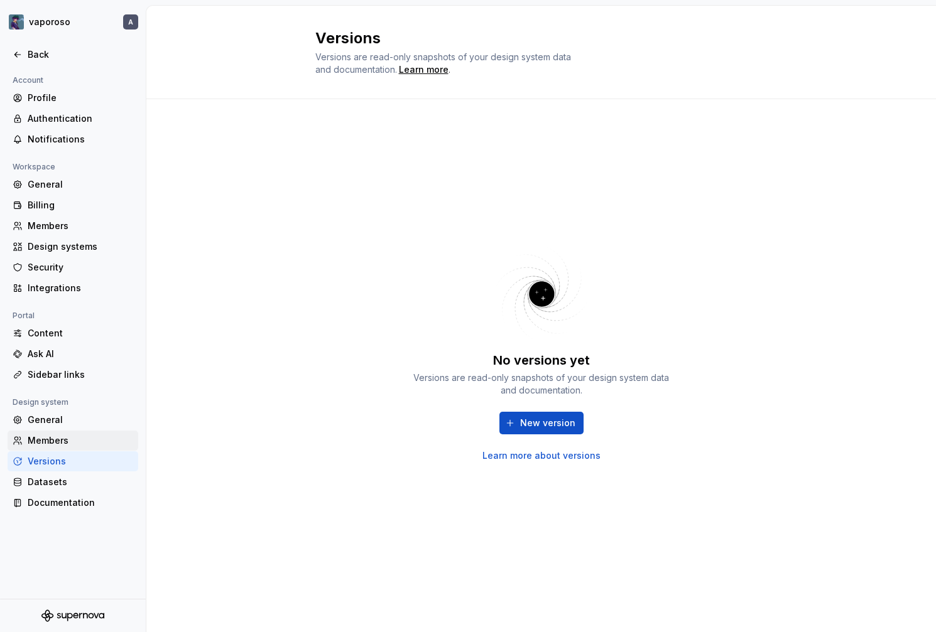
click at [75, 440] on div "Members" at bounding box center [81, 441] width 106 height 13
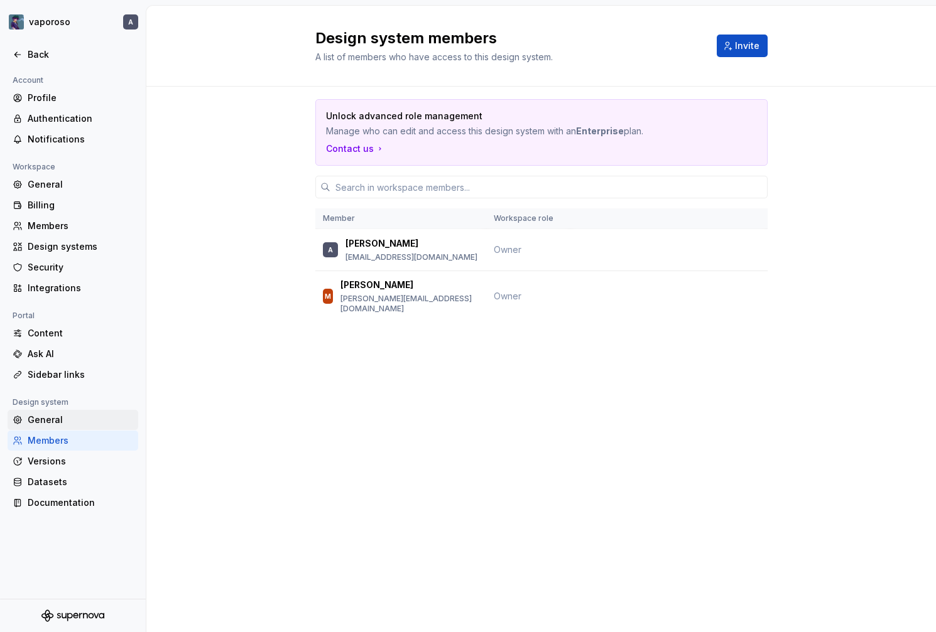
click at [75, 425] on div "General" at bounding box center [81, 420] width 106 height 13
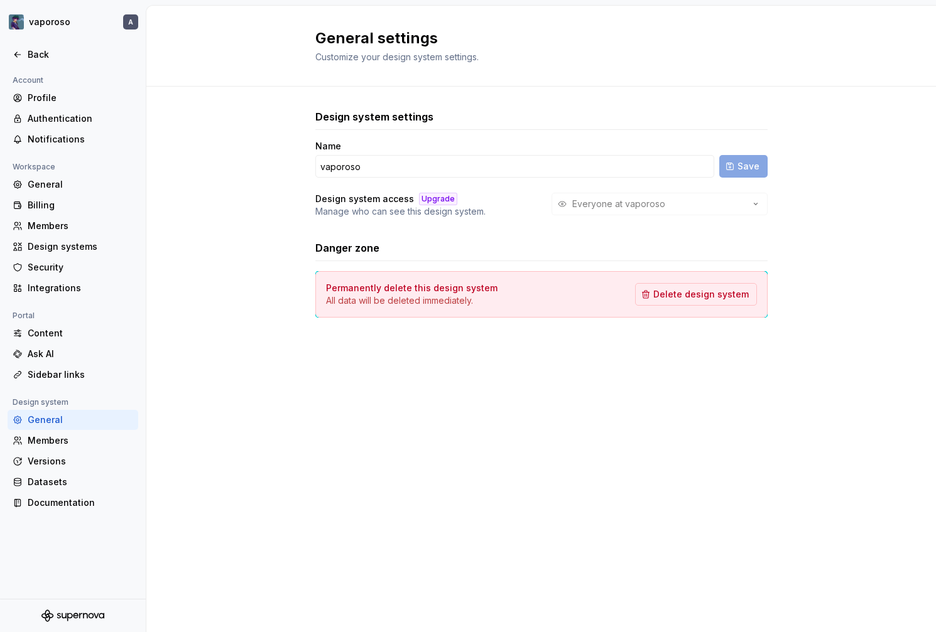
click at [608, 199] on div "Everyone at vaporoso" at bounding box center [659, 204] width 216 height 23
click at [278, 219] on div "Design system settings Name vaporoso Save Design system access Upgrade Manage w…" at bounding box center [540, 226] width 789 height 279
click at [62, 344] on div "Ask AI" at bounding box center [73, 354] width 131 height 20
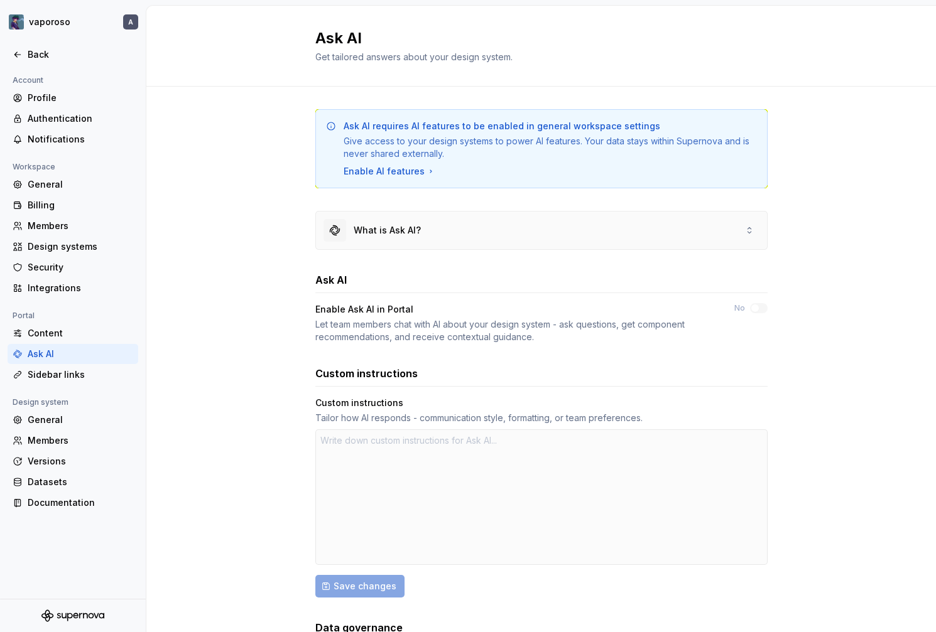
click at [396, 236] on div "What is Ask AI?" at bounding box center [387, 230] width 67 height 13
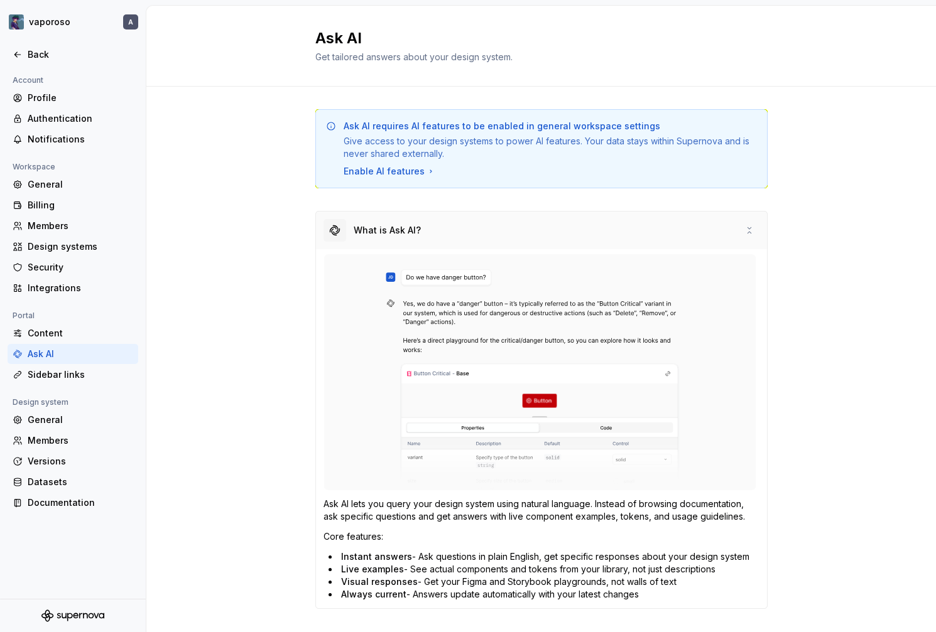
click at [396, 236] on div "What is Ask AI?" at bounding box center [387, 230] width 67 height 13
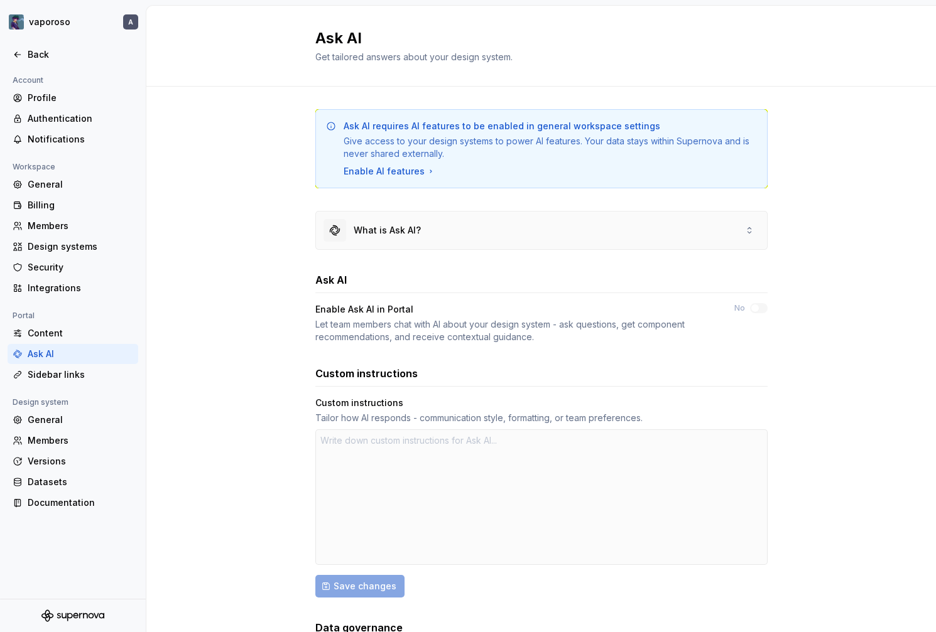
scroll to position [94, 0]
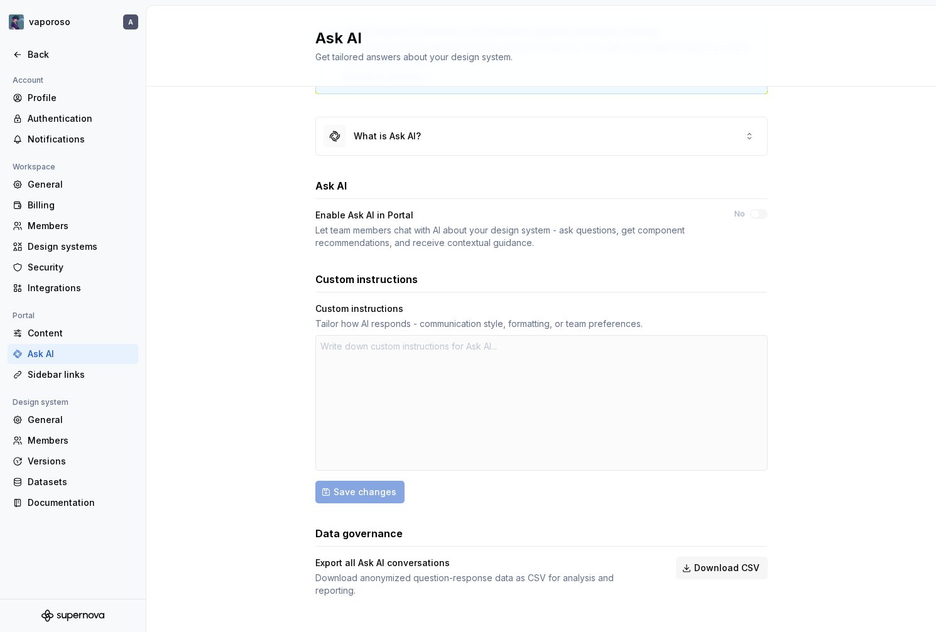
click at [234, 262] on div "Ask AI requires AI features to be enabled in general workspace settings Give ac…" at bounding box center [540, 318] width 789 height 653
click at [252, 232] on div "Ask AI requires AI features to be enabled in general workspace settings Give ac…" at bounding box center [540, 318] width 789 height 653
click at [344, 391] on div at bounding box center [541, 403] width 452 height 136
click at [69, 22] on html "vaporoso A Back Account Profile Authentication Notifications Workspace General …" at bounding box center [468, 316] width 936 height 632
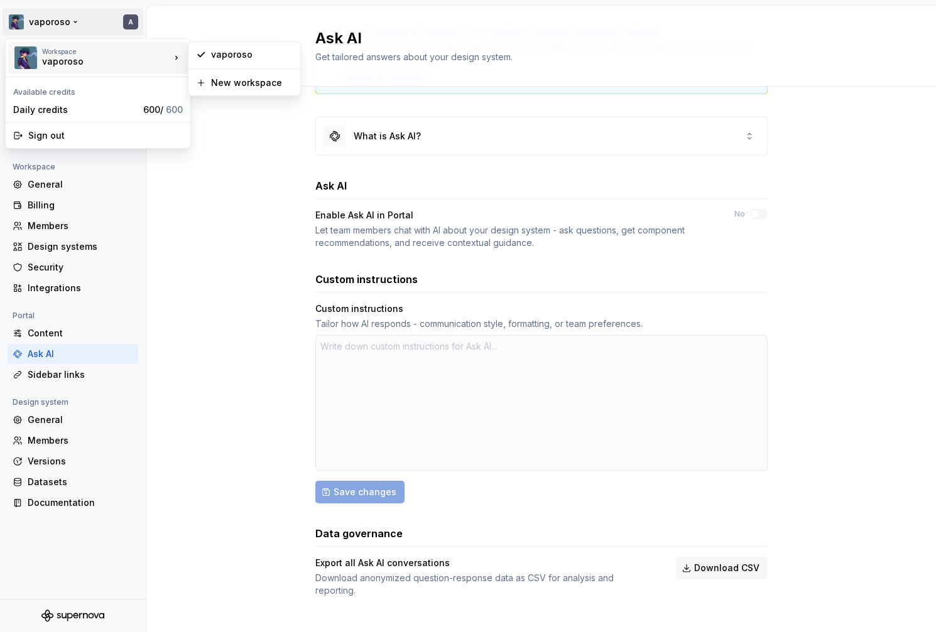
type textarea "*"
click at [82, 55] on div "vaporoso" at bounding box center [95, 61] width 107 height 13
click at [48, 53] on div "Workspace" at bounding box center [106, 52] width 128 height 8
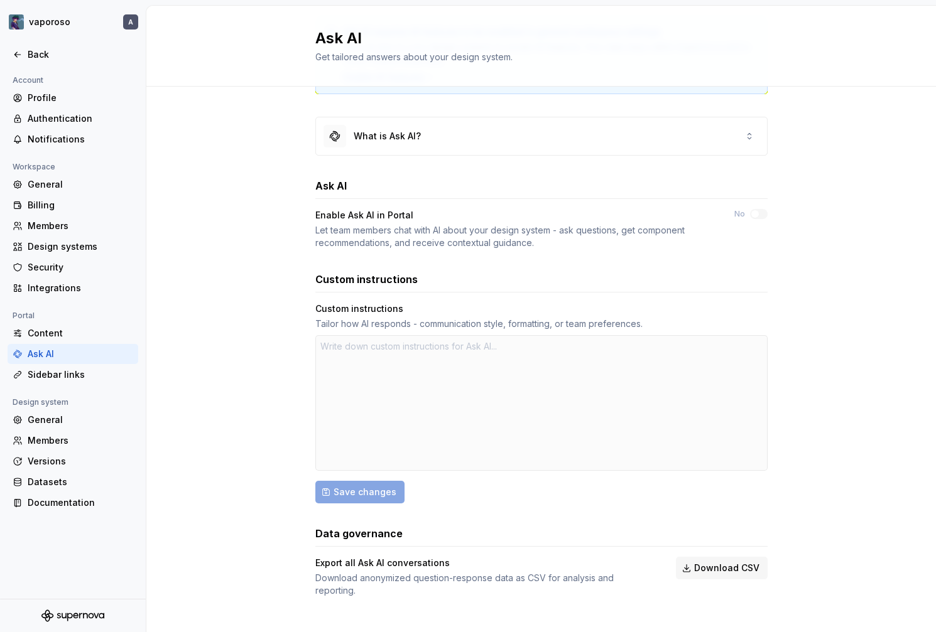
click at [239, 193] on html "vaporoso A Back Account Profile Authentication Notifications Workspace General …" at bounding box center [468, 316] width 936 height 632
click at [55, 57] on div "Back" at bounding box center [81, 54] width 106 height 13
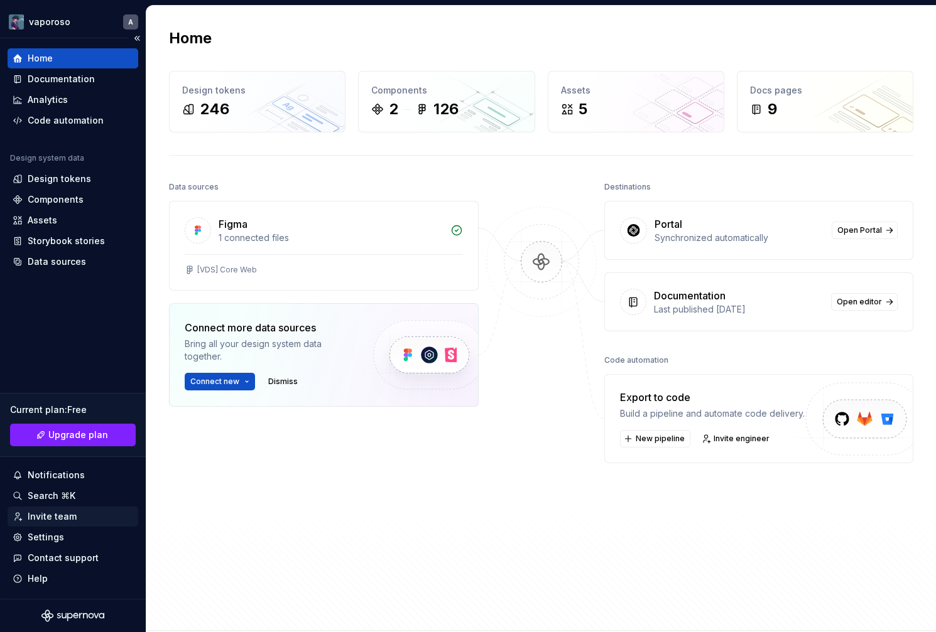
click at [66, 519] on div "Invite team" at bounding box center [52, 517] width 49 height 13
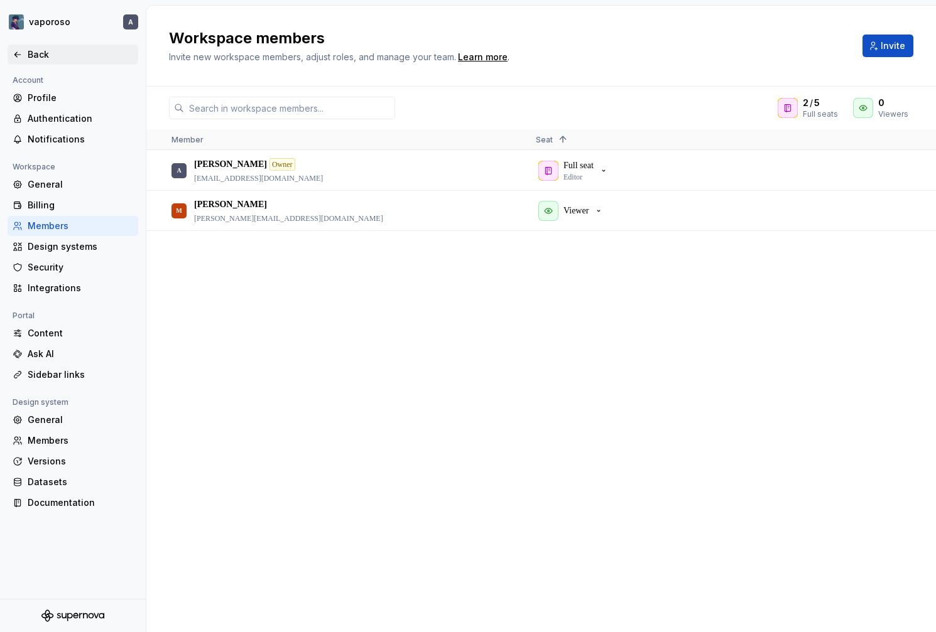
click at [44, 46] on div "Back" at bounding box center [73, 55] width 131 height 20
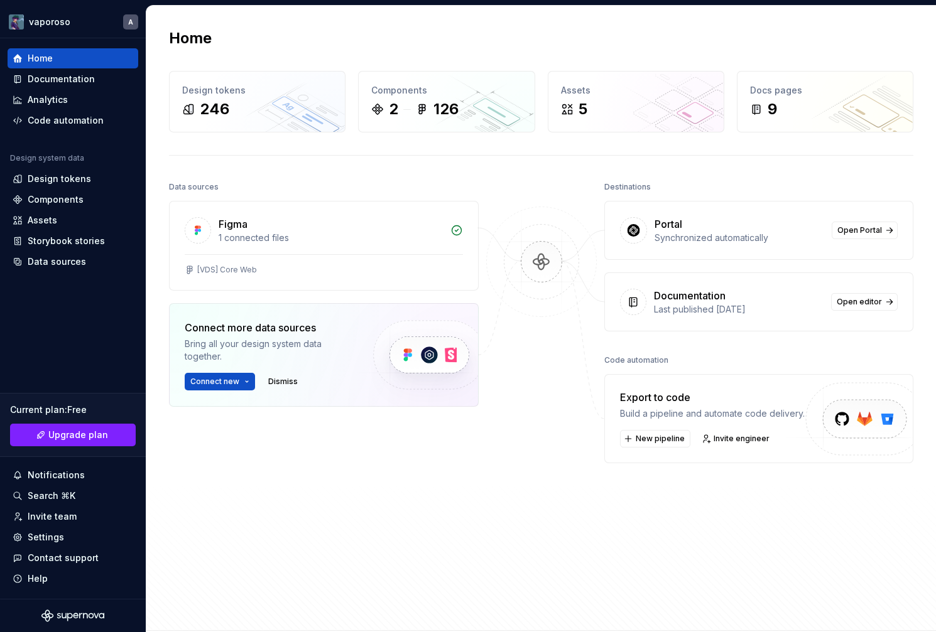
click at [319, 506] on div "Data sources Figma 1 connected files [VDS] Core Web Connect more data sources B…" at bounding box center [324, 367] width 310 height 379
click at [236, 478] on div "Data sources Figma 1 connected files [VDS] Core Web Connect more data sources B…" at bounding box center [324, 367] width 310 height 379
click at [234, 378] on span "Connect new" at bounding box center [214, 382] width 49 height 10
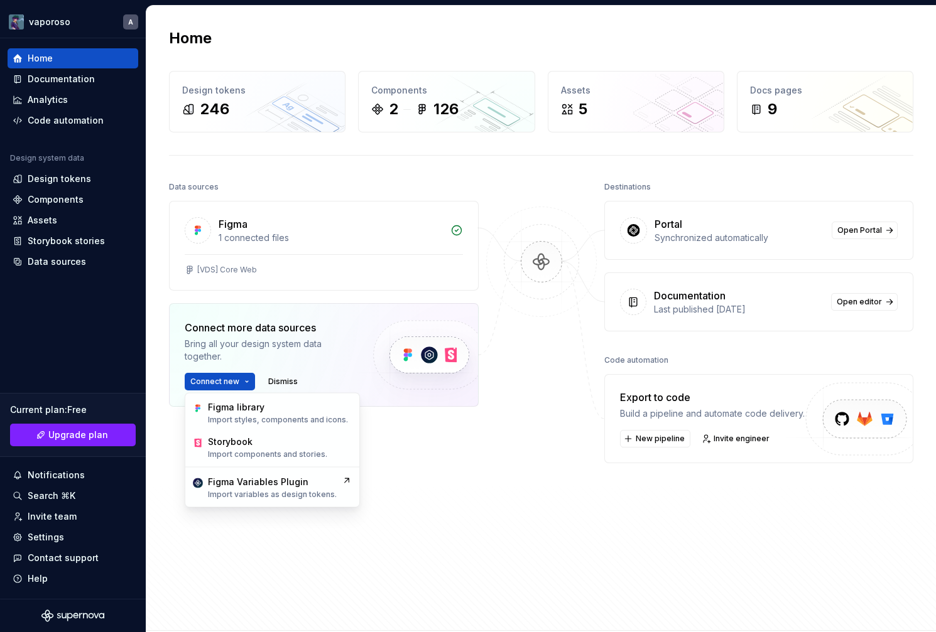
click at [268, 352] on div "Bring all your design system data together." at bounding box center [268, 350] width 167 height 25
